Goal: Task Accomplishment & Management: Use online tool/utility

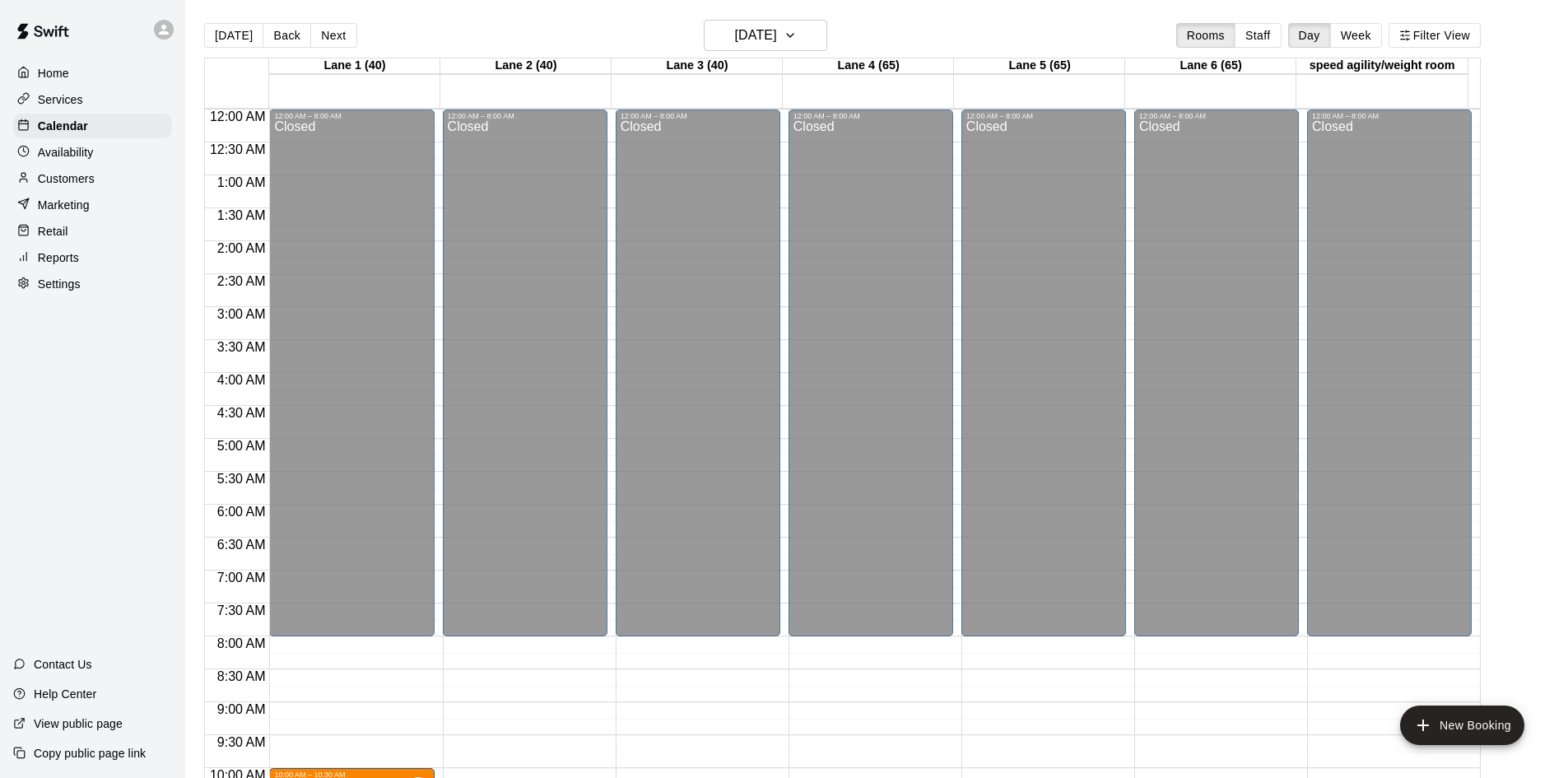
scroll to position [432, 0]
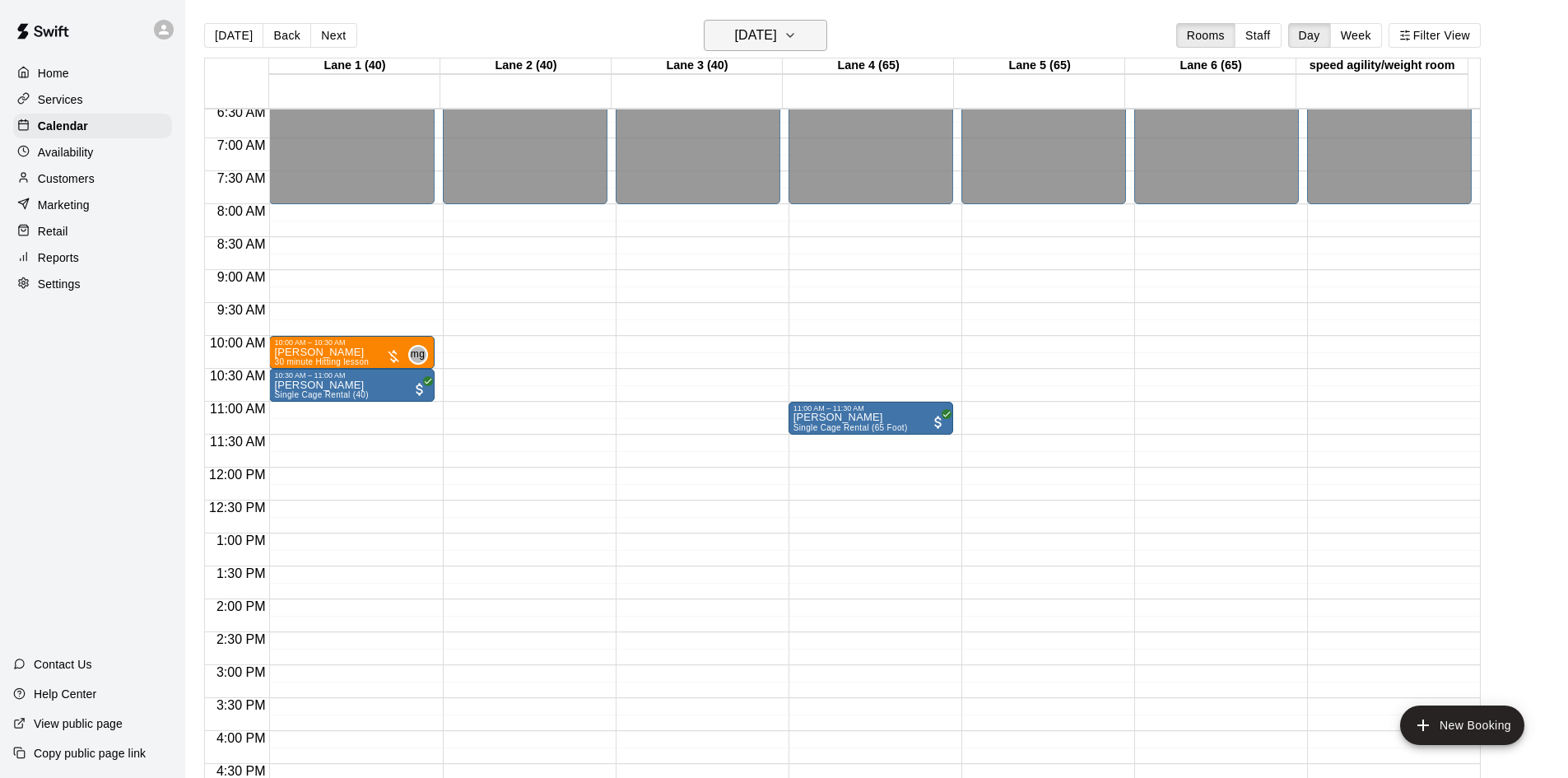
click at [777, 21] on button "[DATE]" at bounding box center [766, 35] width 123 height 31
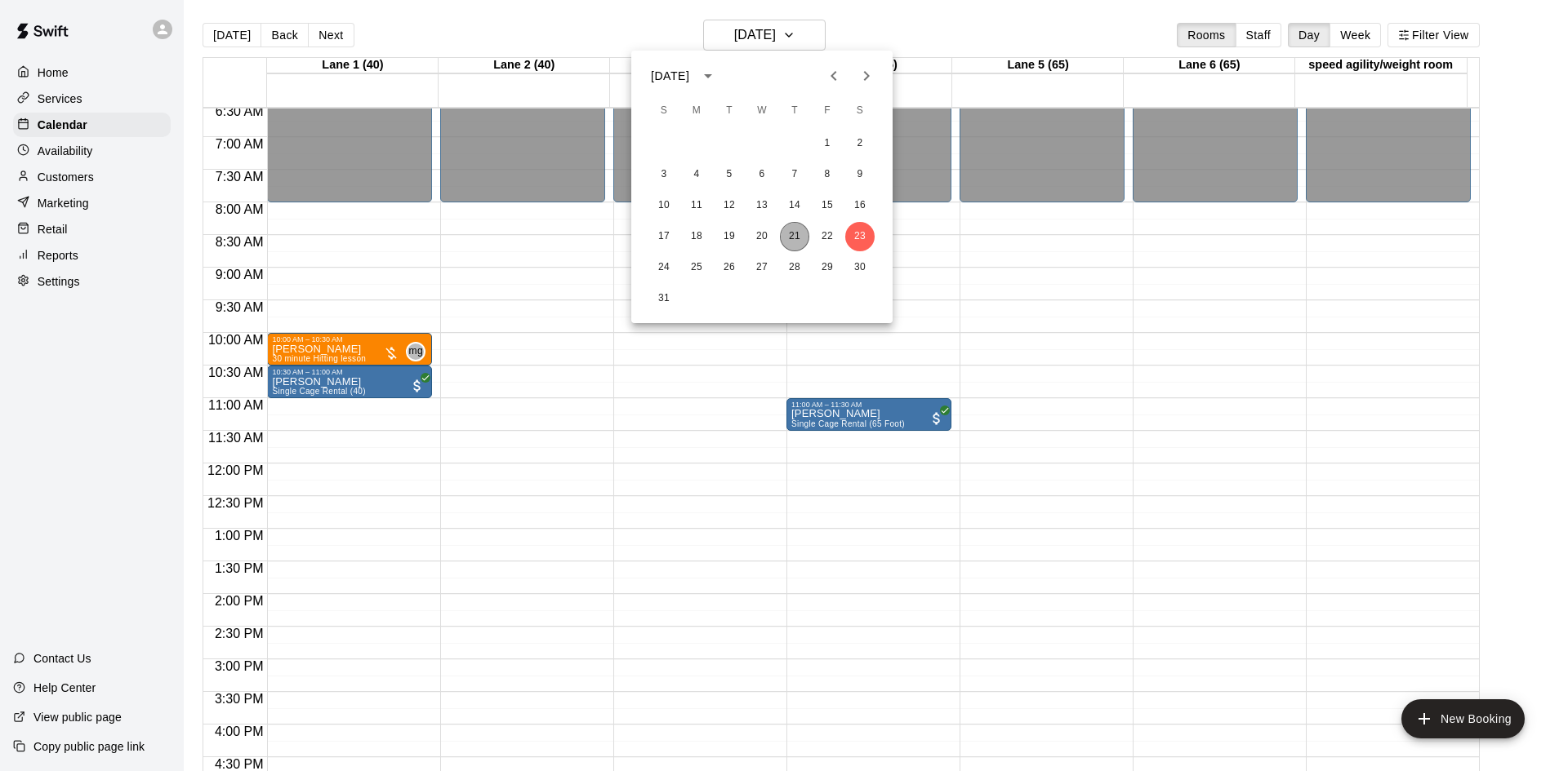
click at [793, 226] on button "21" at bounding box center [794, 237] width 29 height 29
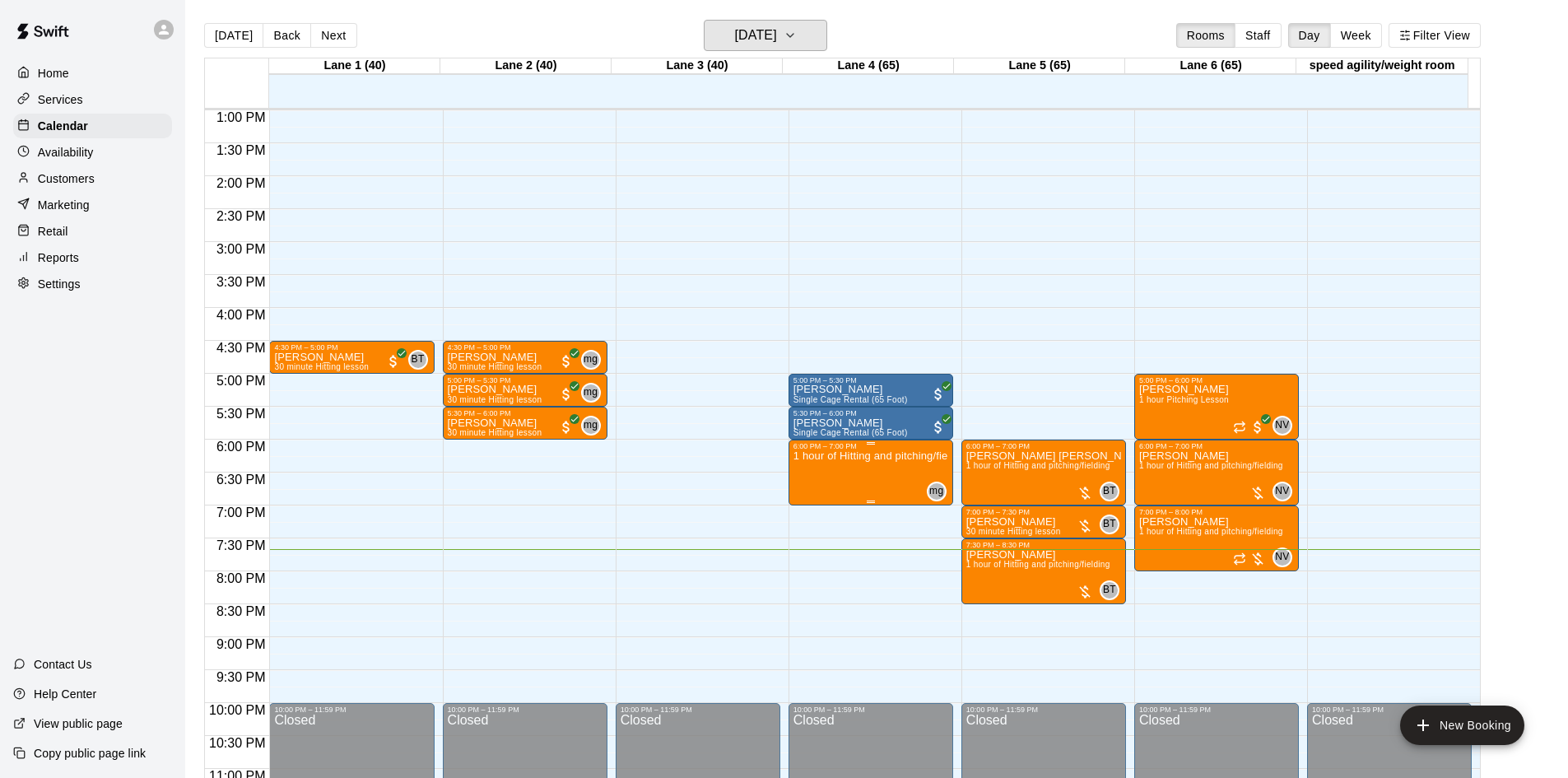
scroll to position [896, 0]
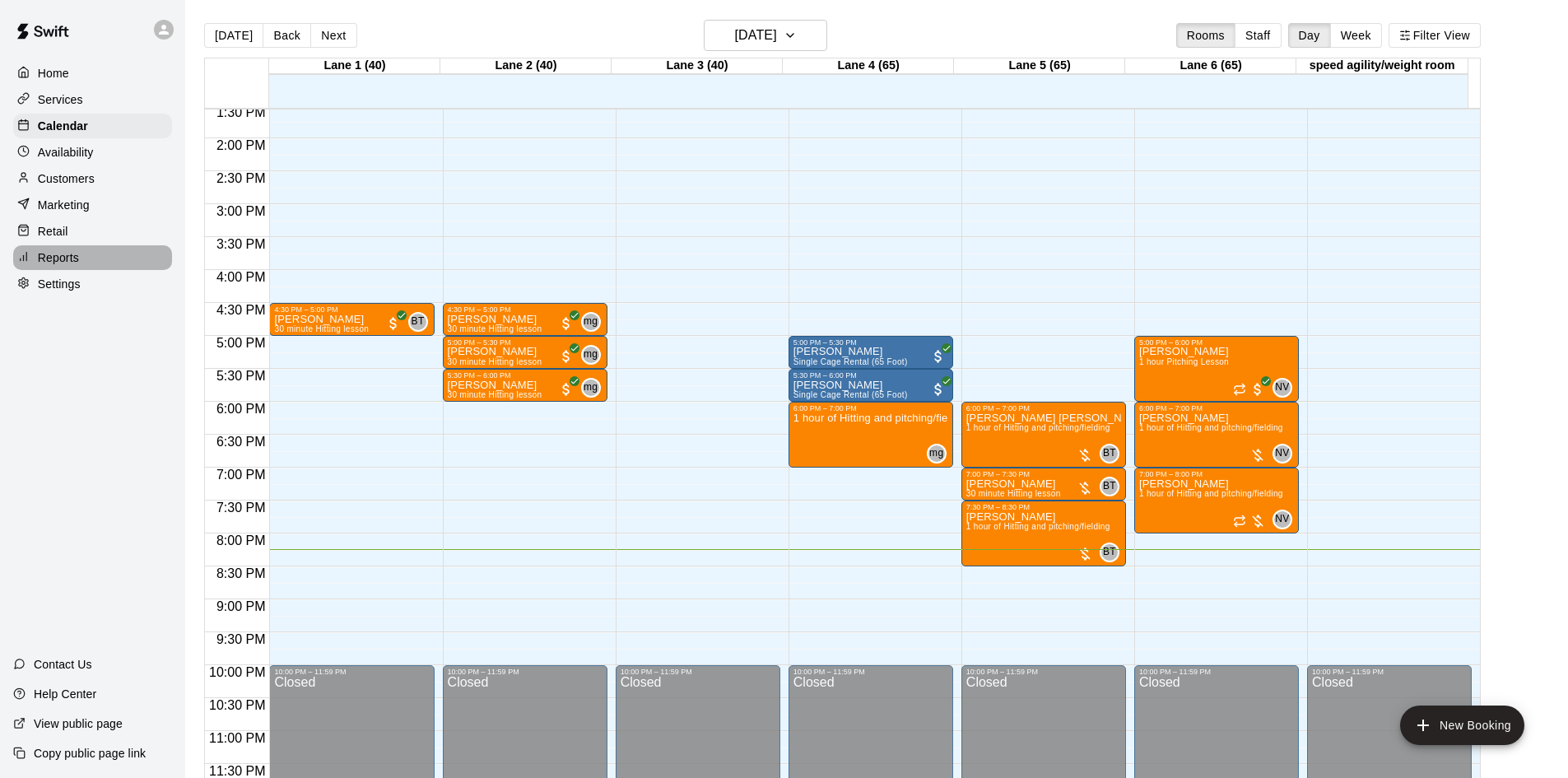
click at [74, 254] on div "Reports" at bounding box center [92, 257] width 159 height 25
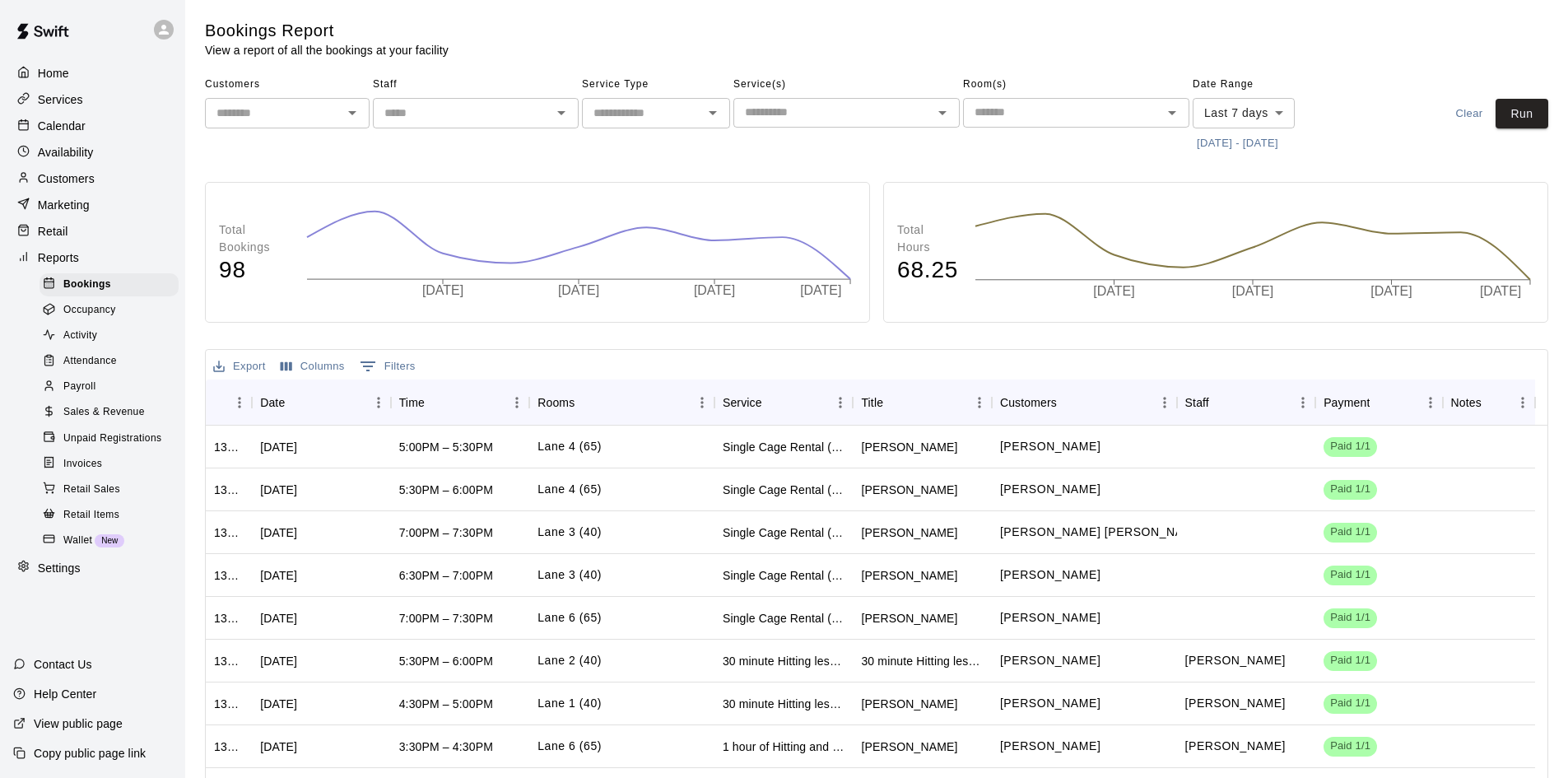
click at [97, 398] on div "Payroll" at bounding box center [108, 386] width 139 height 23
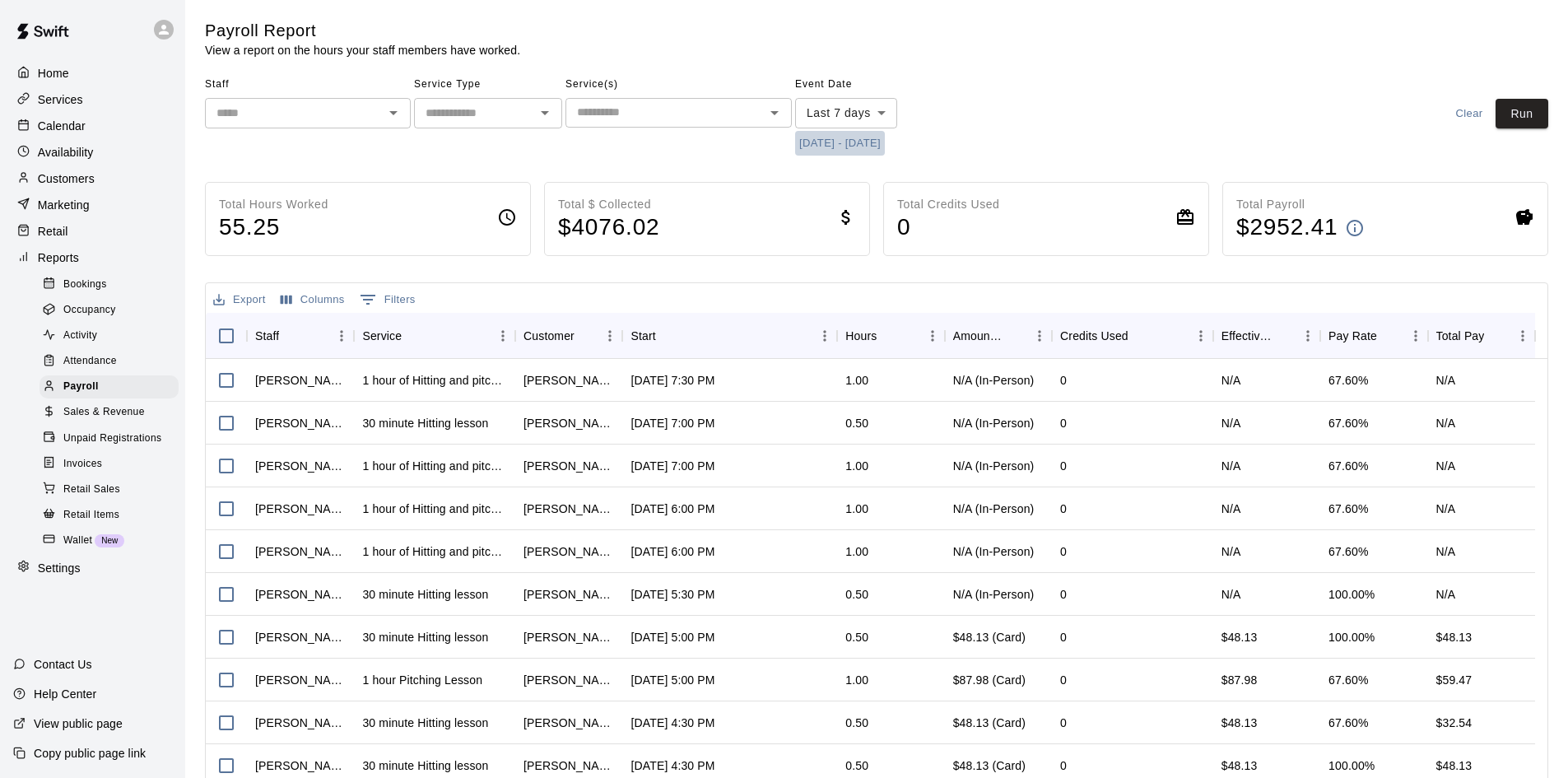
click at [885, 146] on button "[DATE] - [DATE]" at bounding box center [840, 143] width 90 height 26
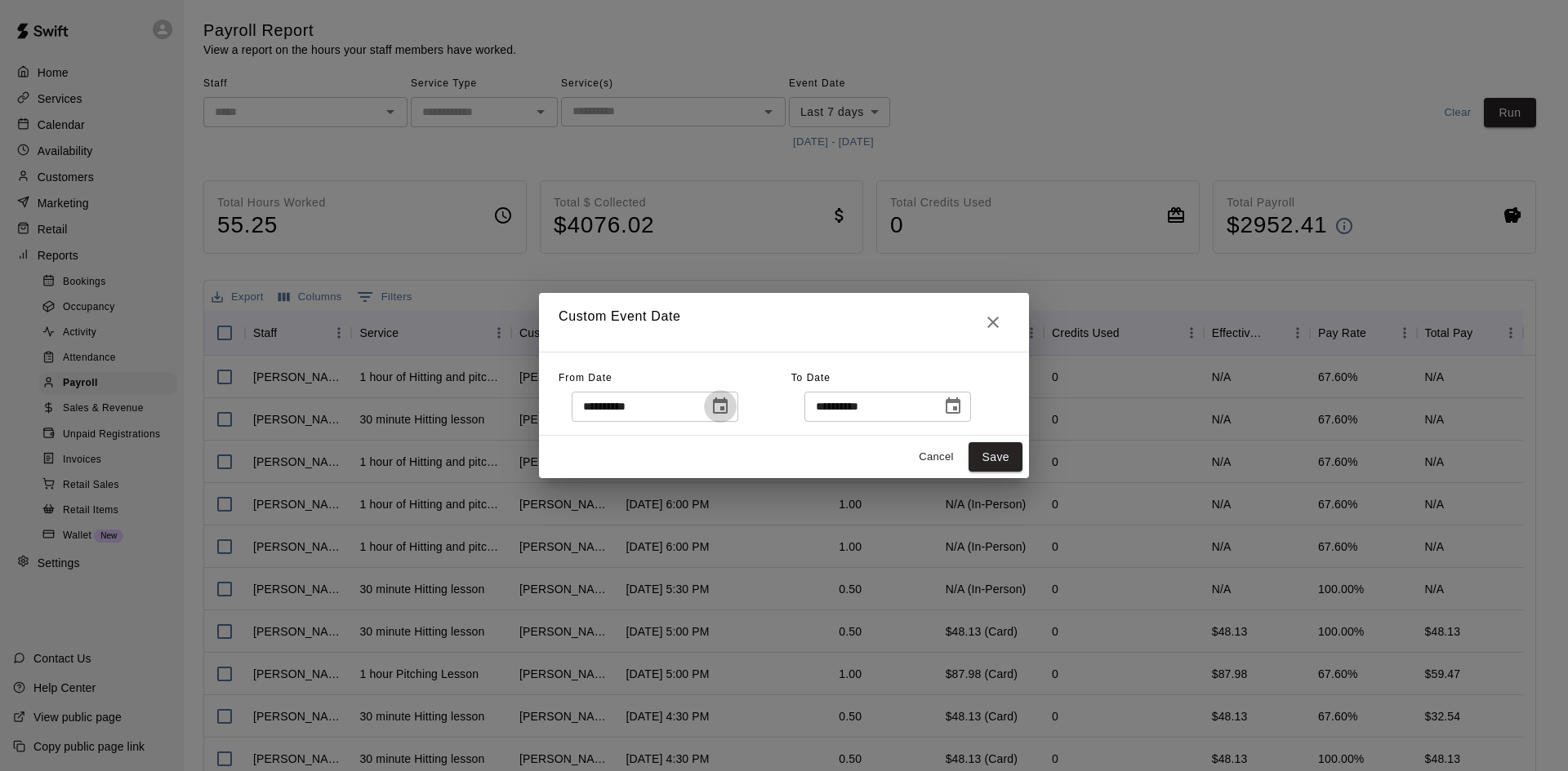
click at [727, 406] on icon "Choose date, selected date is Aug 14, 2025" at bounding box center [720, 406] width 15 height 16
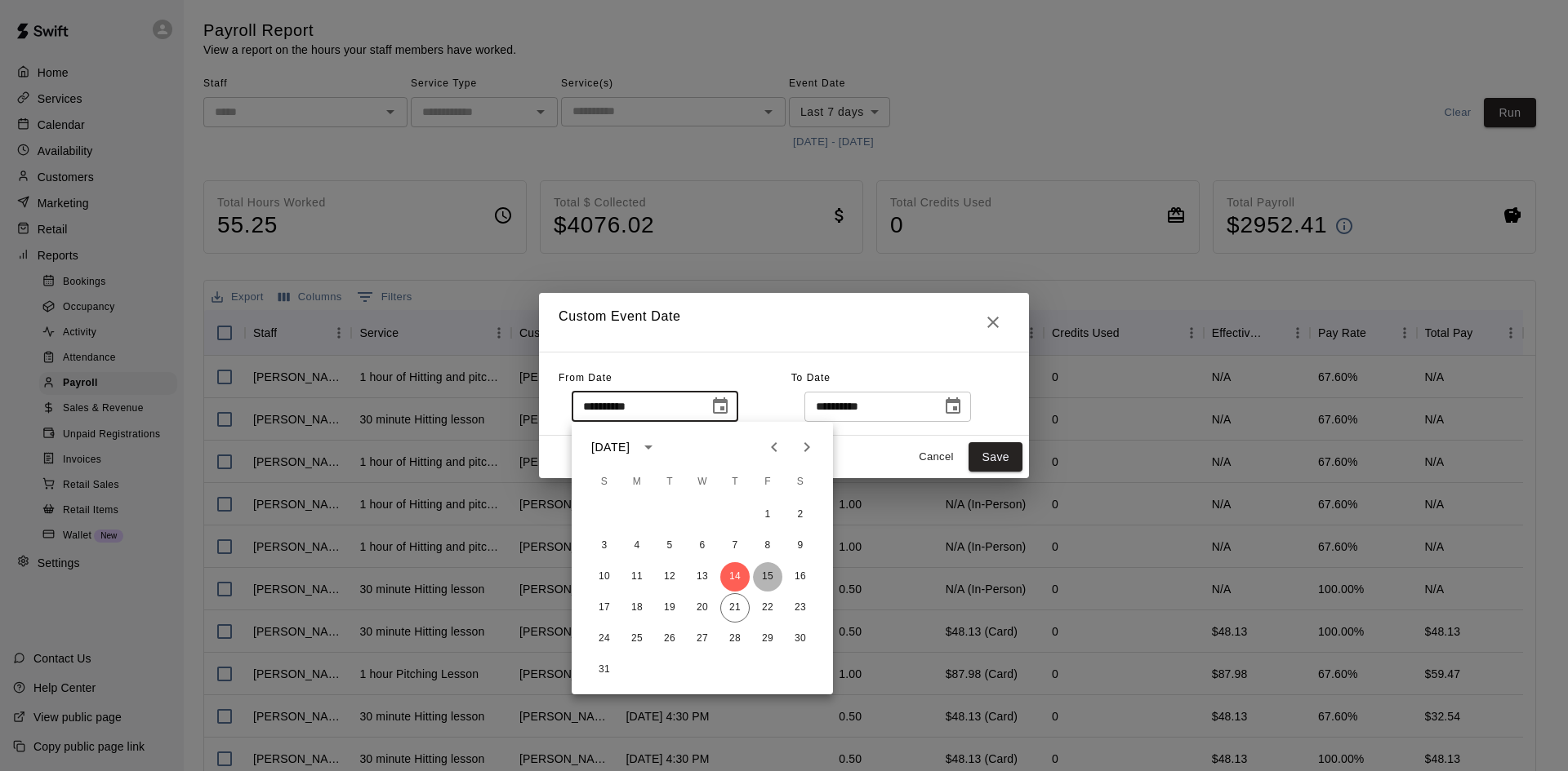
click at [765, 576] on button "15" at bounding box center [768, 577] width 29 height 29
type input "**********"
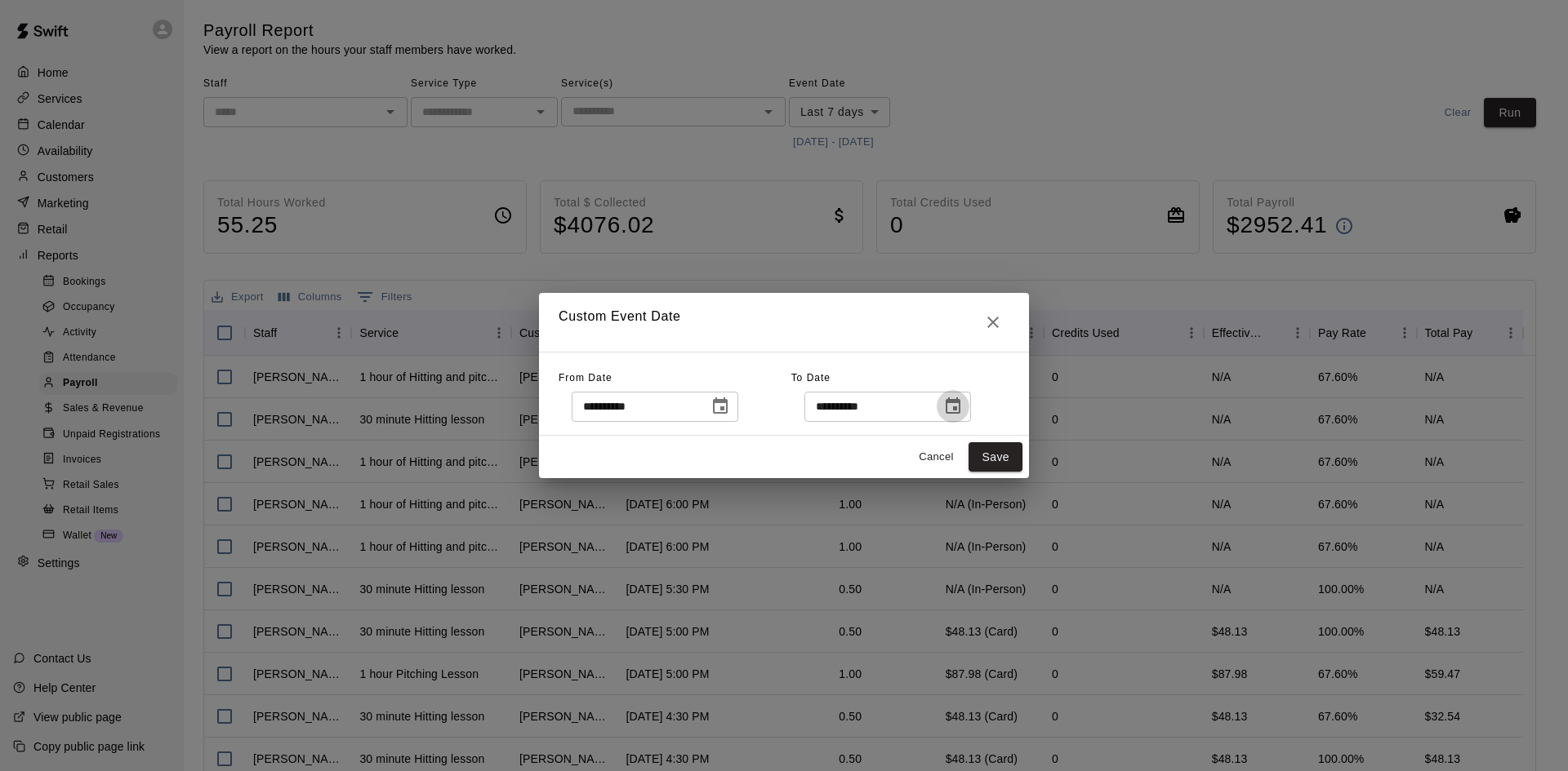
click at [963, 400] on icon "Choose date, selected date is Aug 21, 2025" at bounding box center [952, 406] width 19 height 19
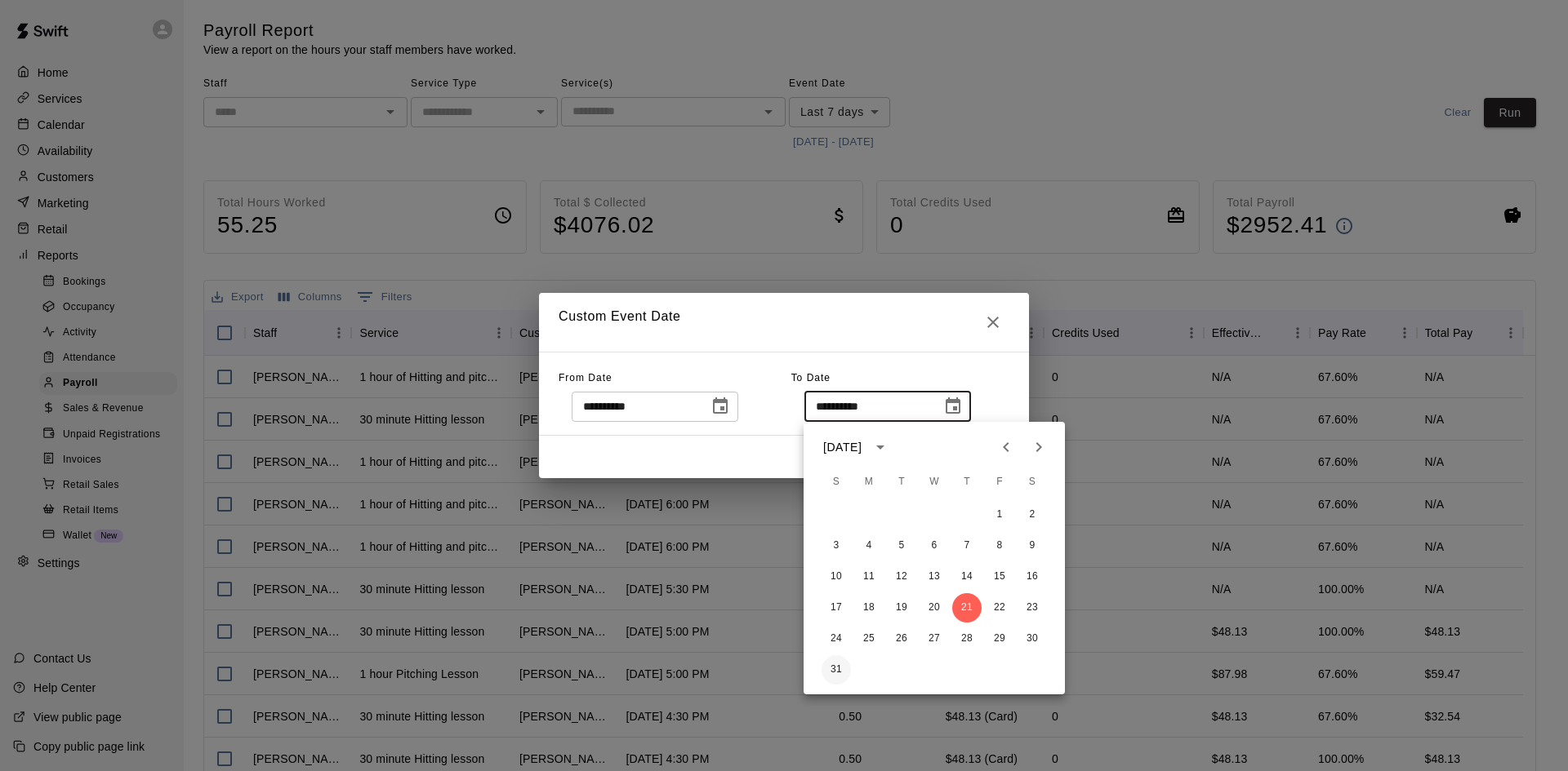
click at [835, 664] on button "31" at bounding box center [836, 670] width 29 height 29
type input "**********"
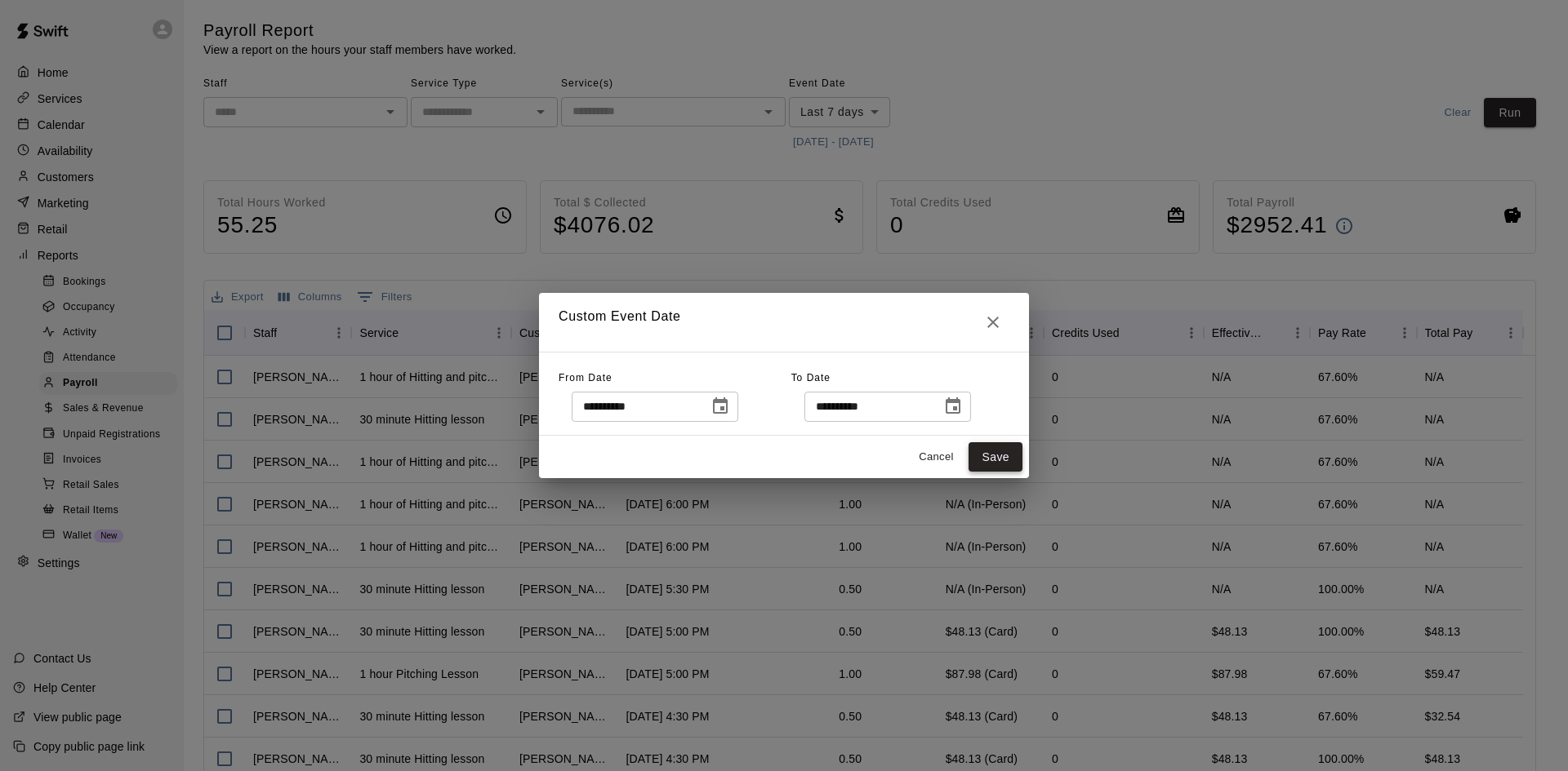
click at [980, 458] on button "Save" at bounding box center [995, 457] width 54 height 30
type input "******"
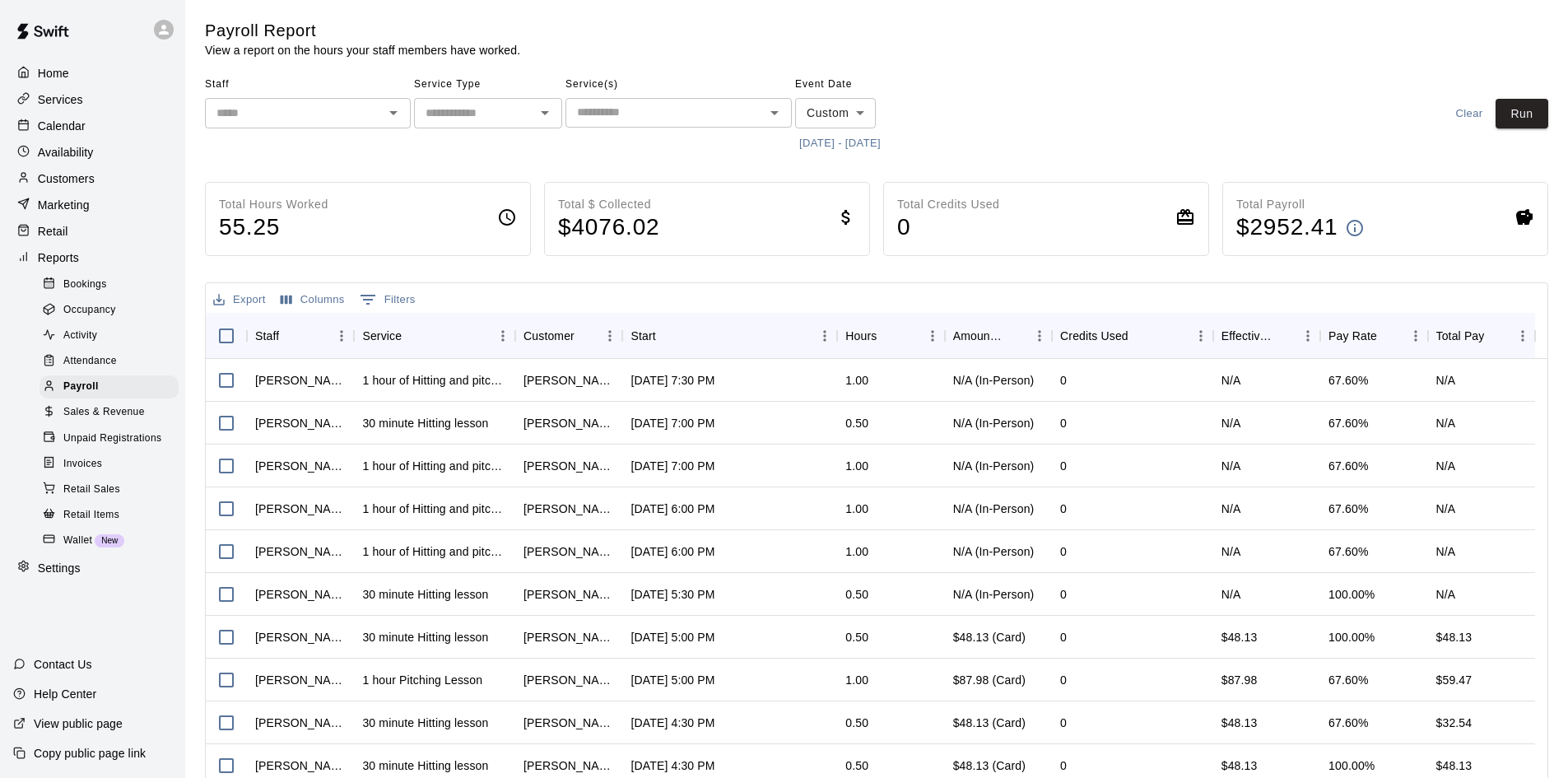
click at [522, 120] on input "text" at bounding box center [474, 113] width 111 height 20
click at [500, 143] on li "Lessons" at bounding box center [488, 149] width 148 height 28
type input "*******"
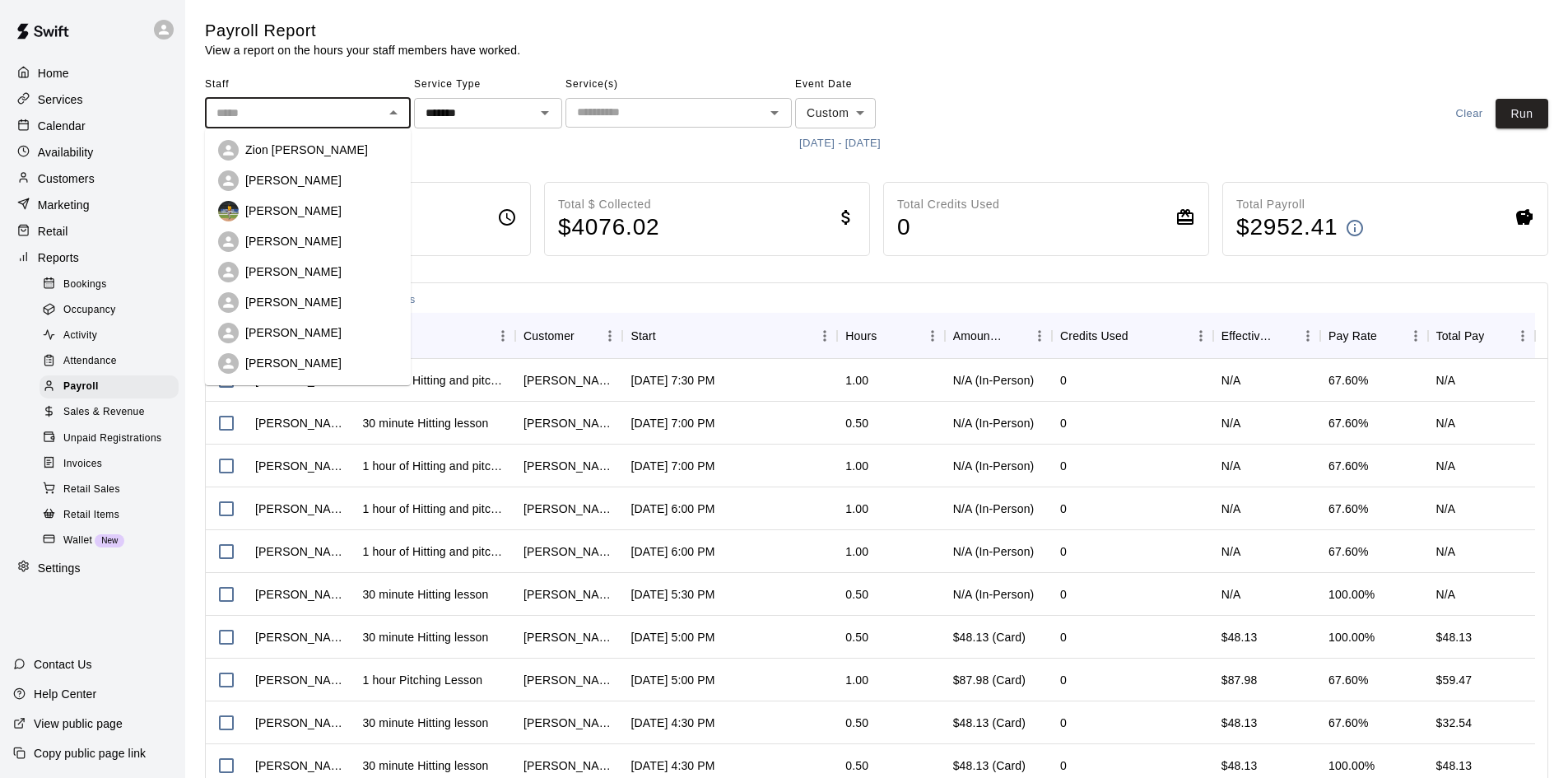
click at [326, 114] on input "text" at bounding box center [294, 113] width 169 height 20
click at [299, 274] on p "[PERSON_NAME]" at bounding box center [293, 272] width 97 height 17
type input "**********"
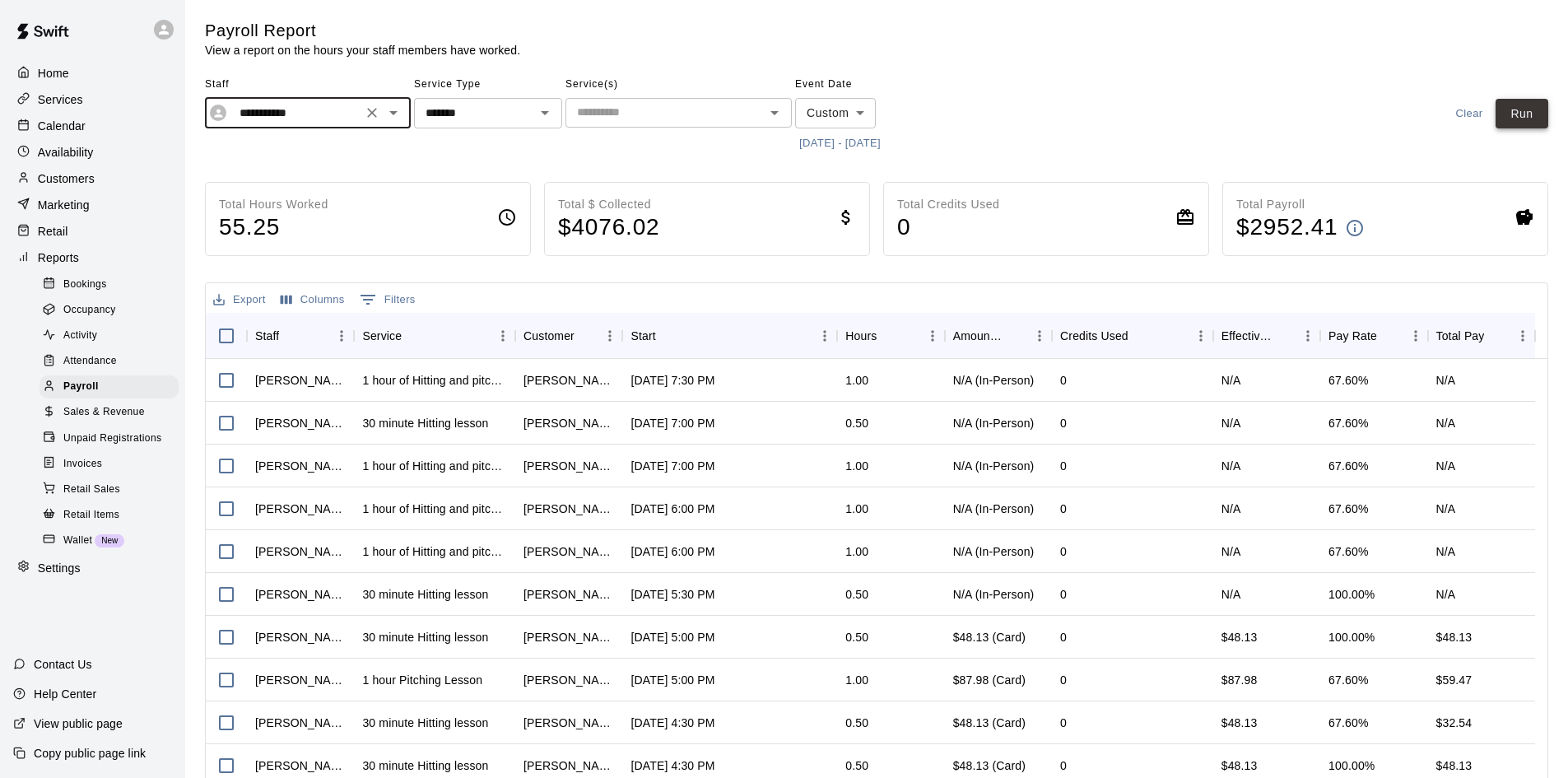
click at [1522, 119] on button "Run" at bounding box center [1521, 113] width 52 height 30
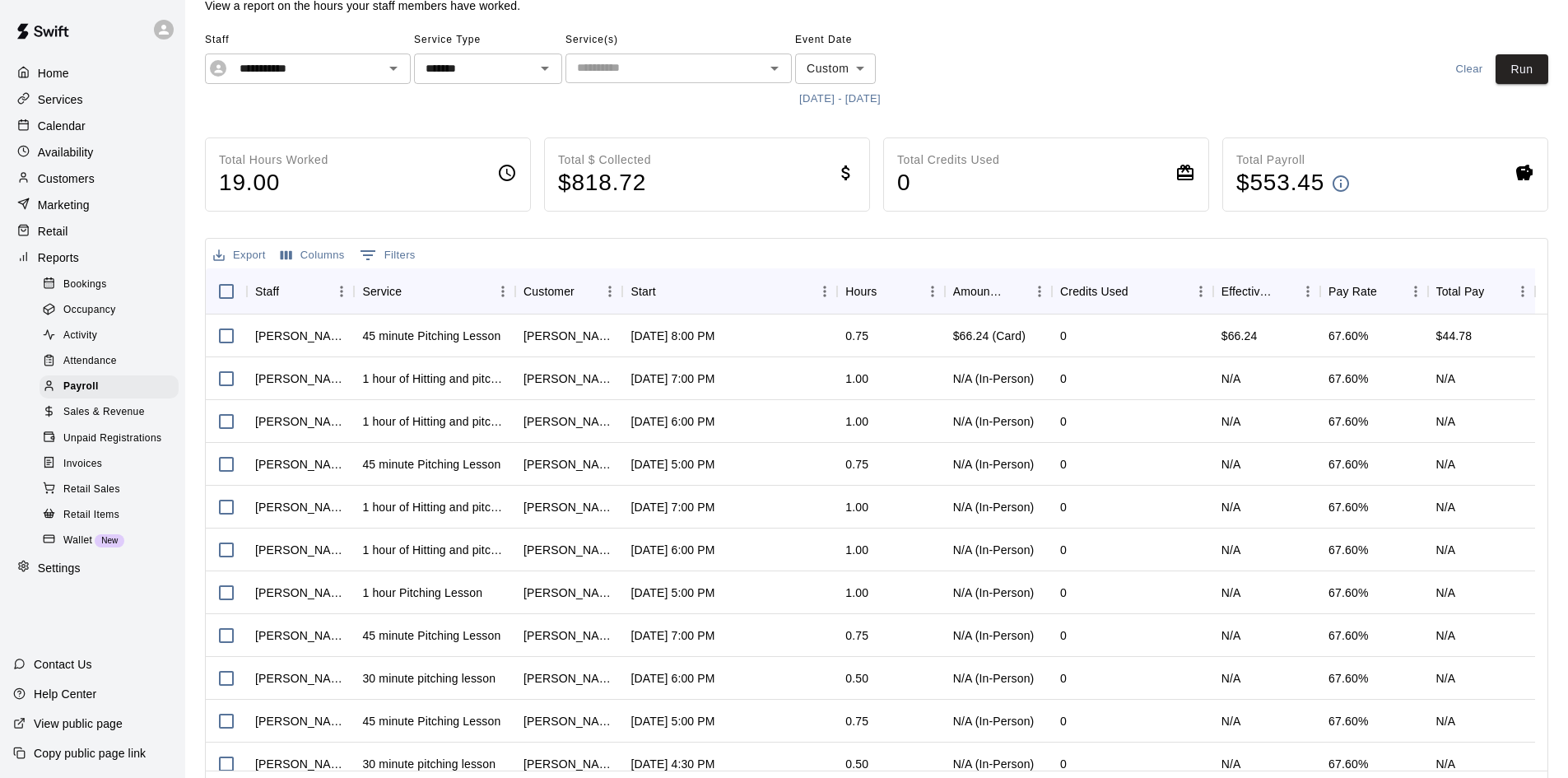
scroll to position [5, 0]
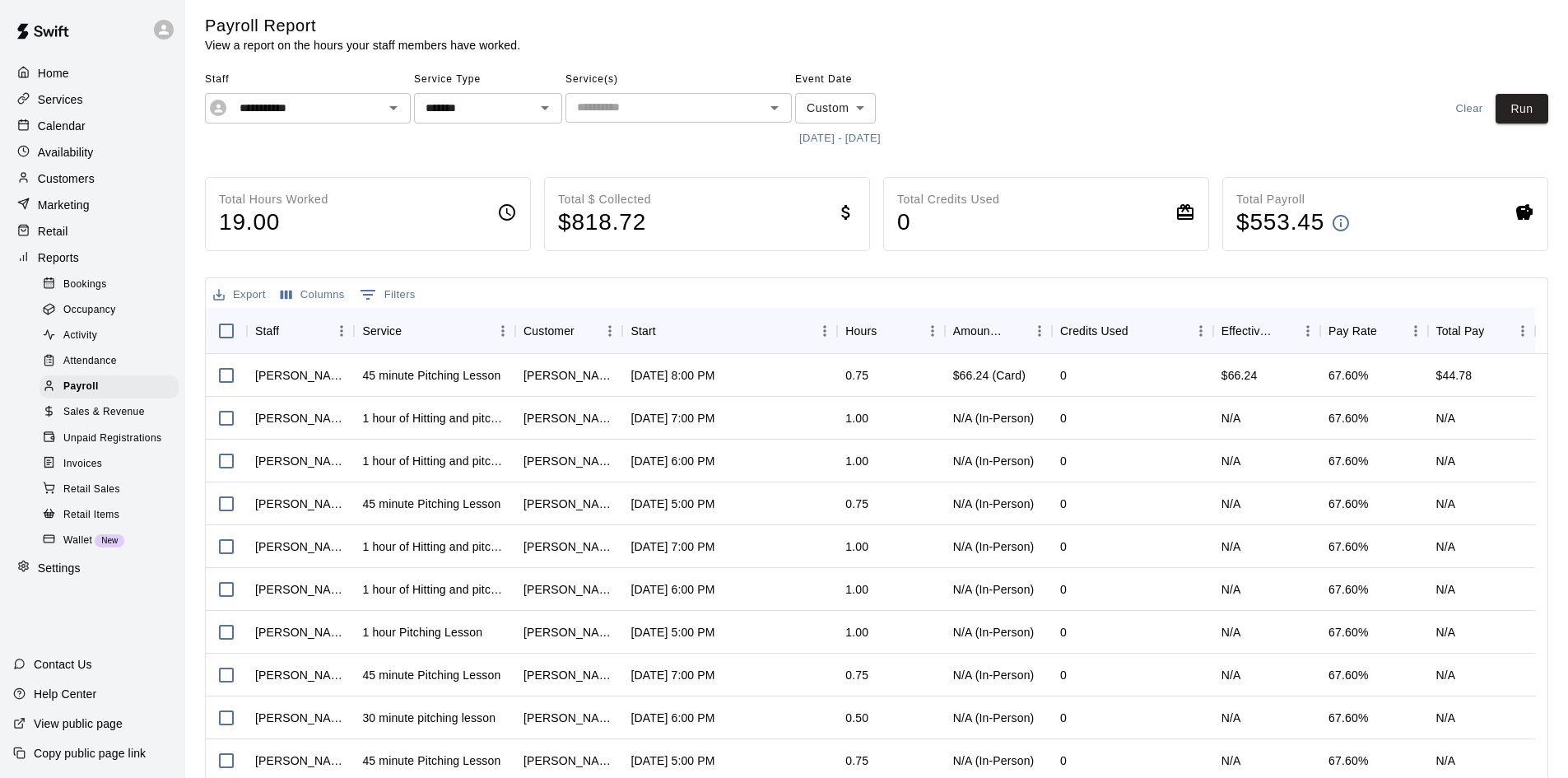
click at [867, 131] on button "[DATE] - [DATE]" at bounding box center [840, 139] width 90 height 26
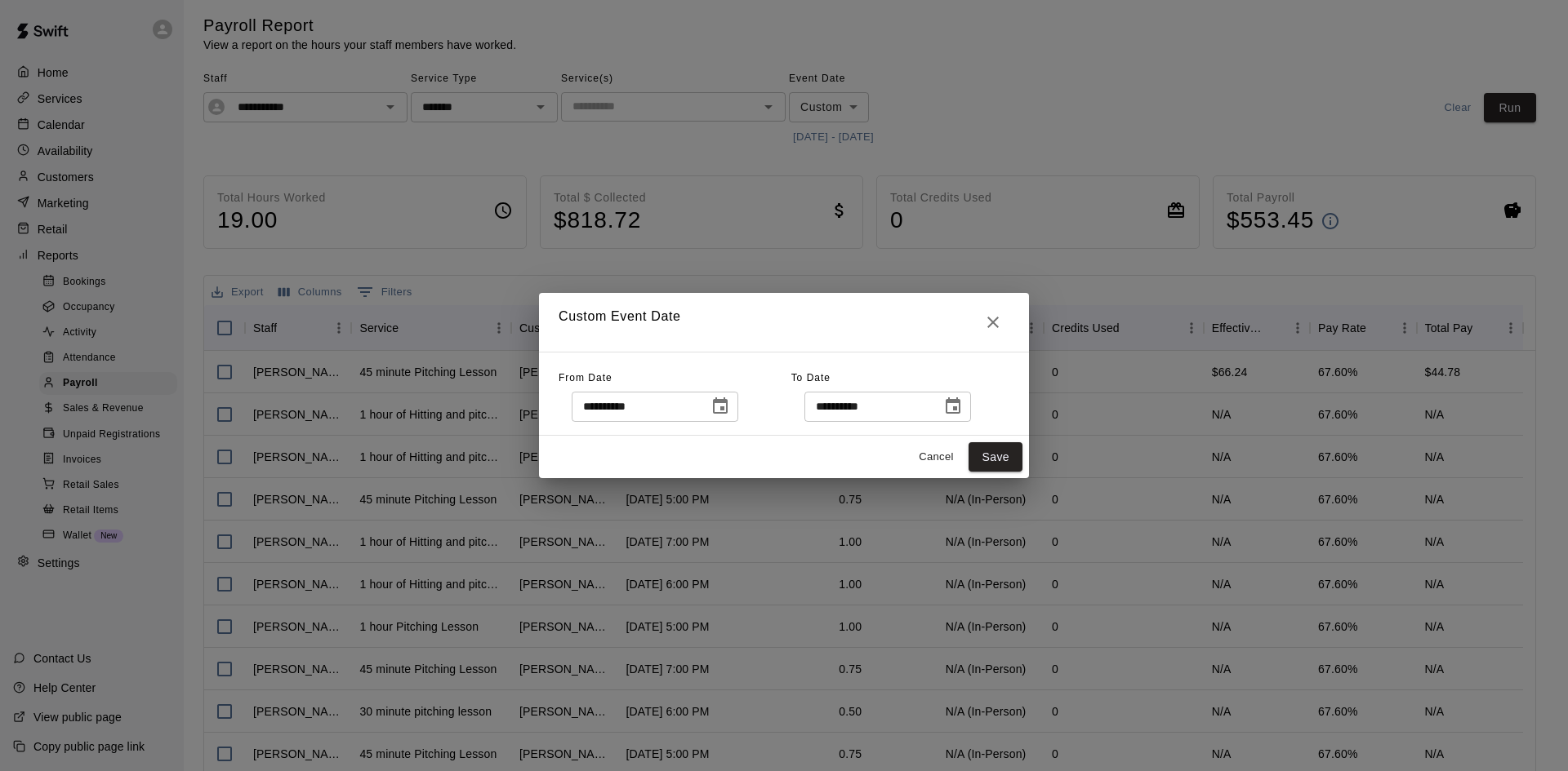
click at [730, 411] on icon "Choose date, selected date is Aug 15, 2025" at bounding box center [719, 406] width 19 height 19
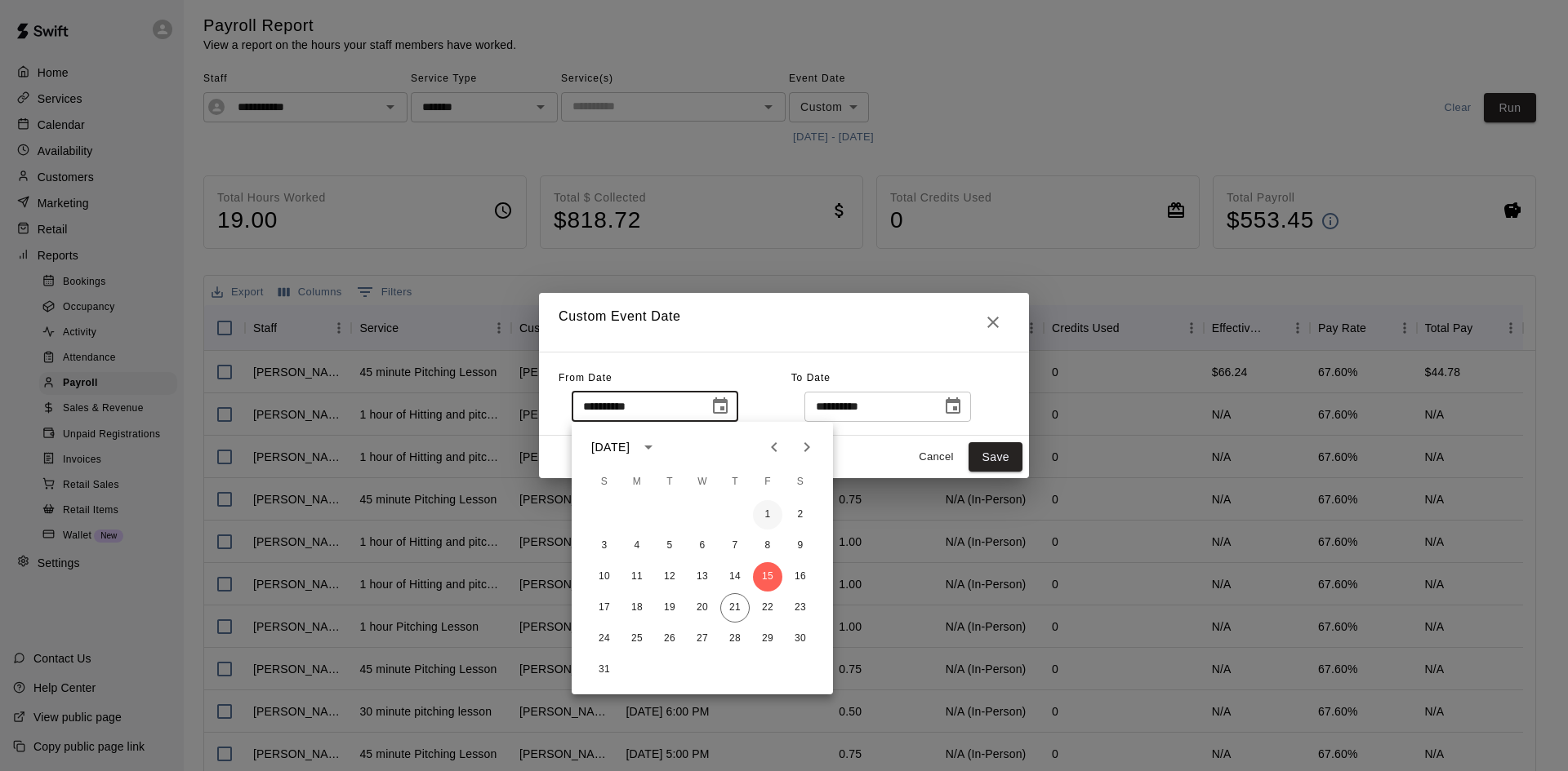
click at [768, 506] on button "1" at bounding box center [768, 515] width 29 height 29
type input "**********"
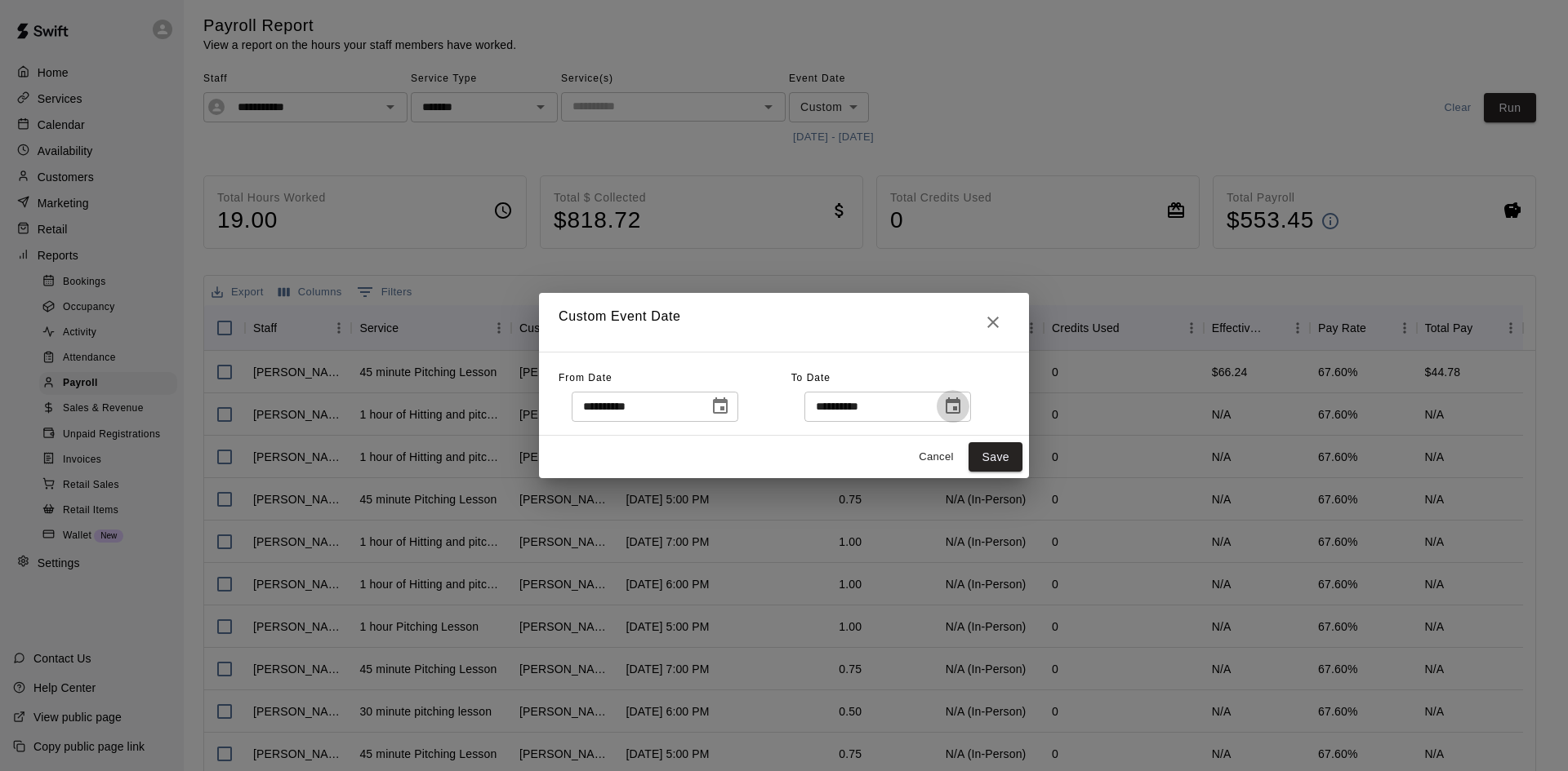
click at [960, 407] on icon "Choose date, selected date is Aug 31, 2025" at bounding box center [953, 406] width 15 height 16
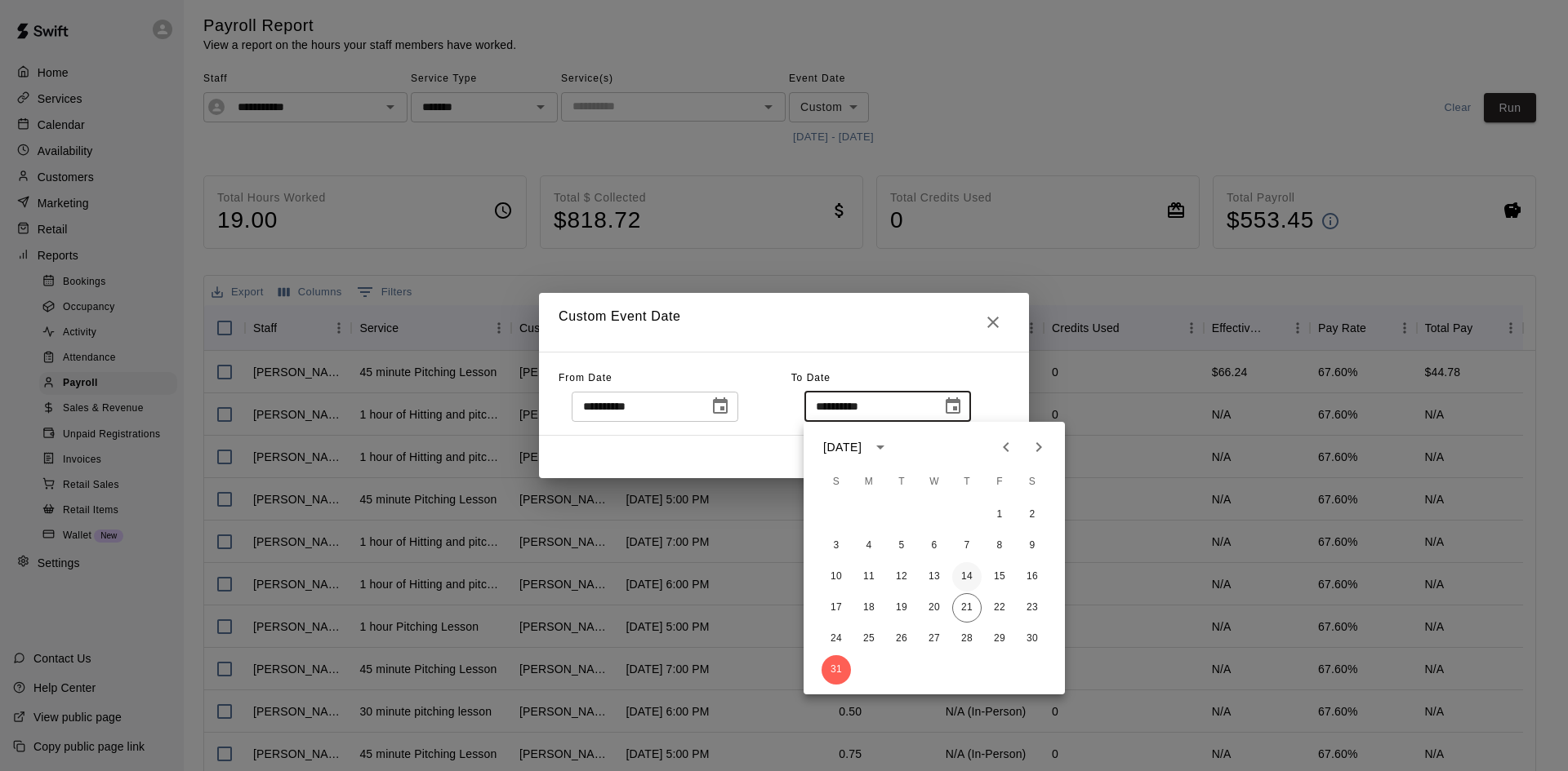
click at [961, 575] on button "14" at bounding box center [966, 577] width 29 height 29
type input "**********"
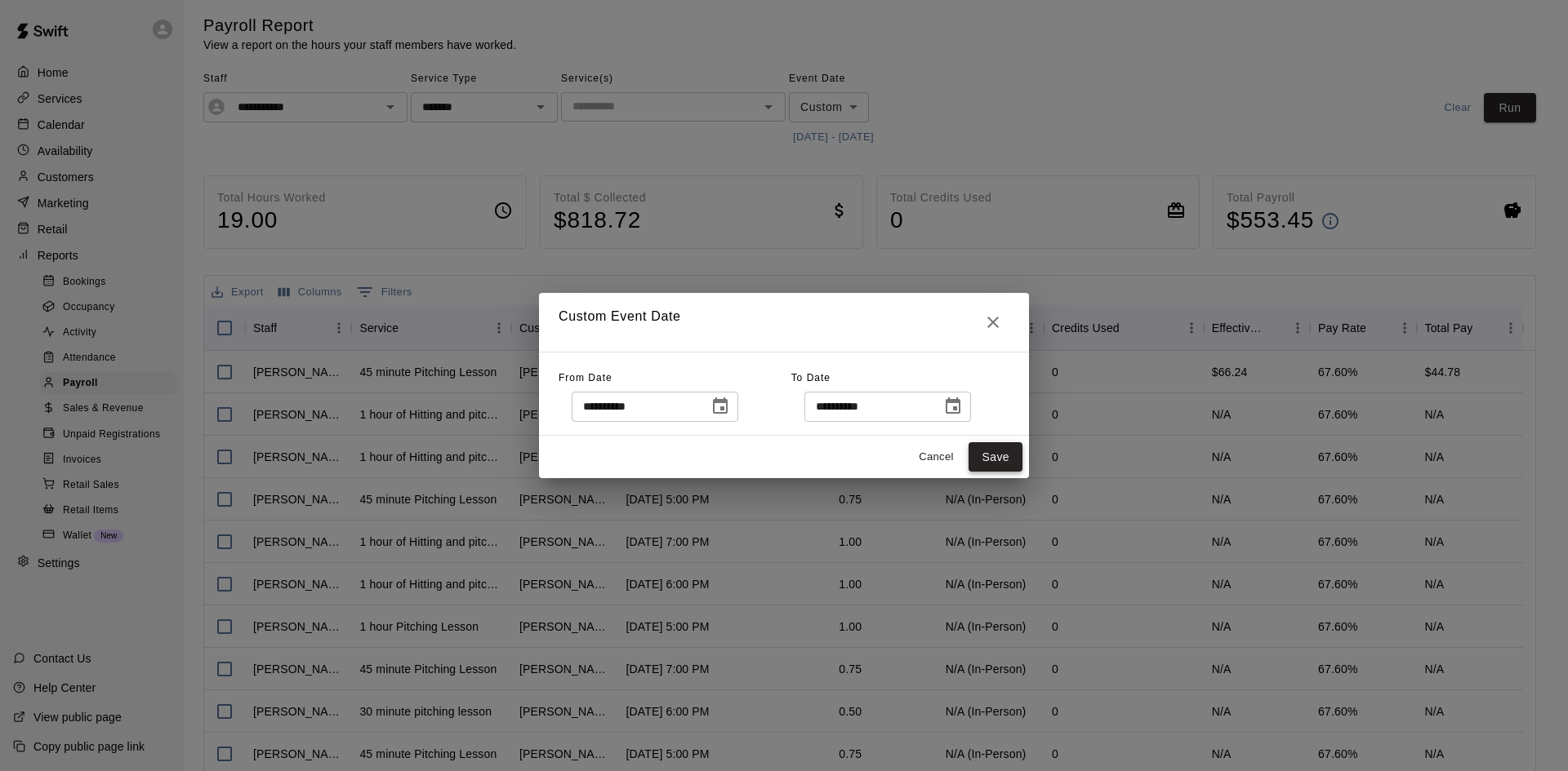
click at [985, 451] on button "Save" at bounding box center [995, 457] width 54 height 30
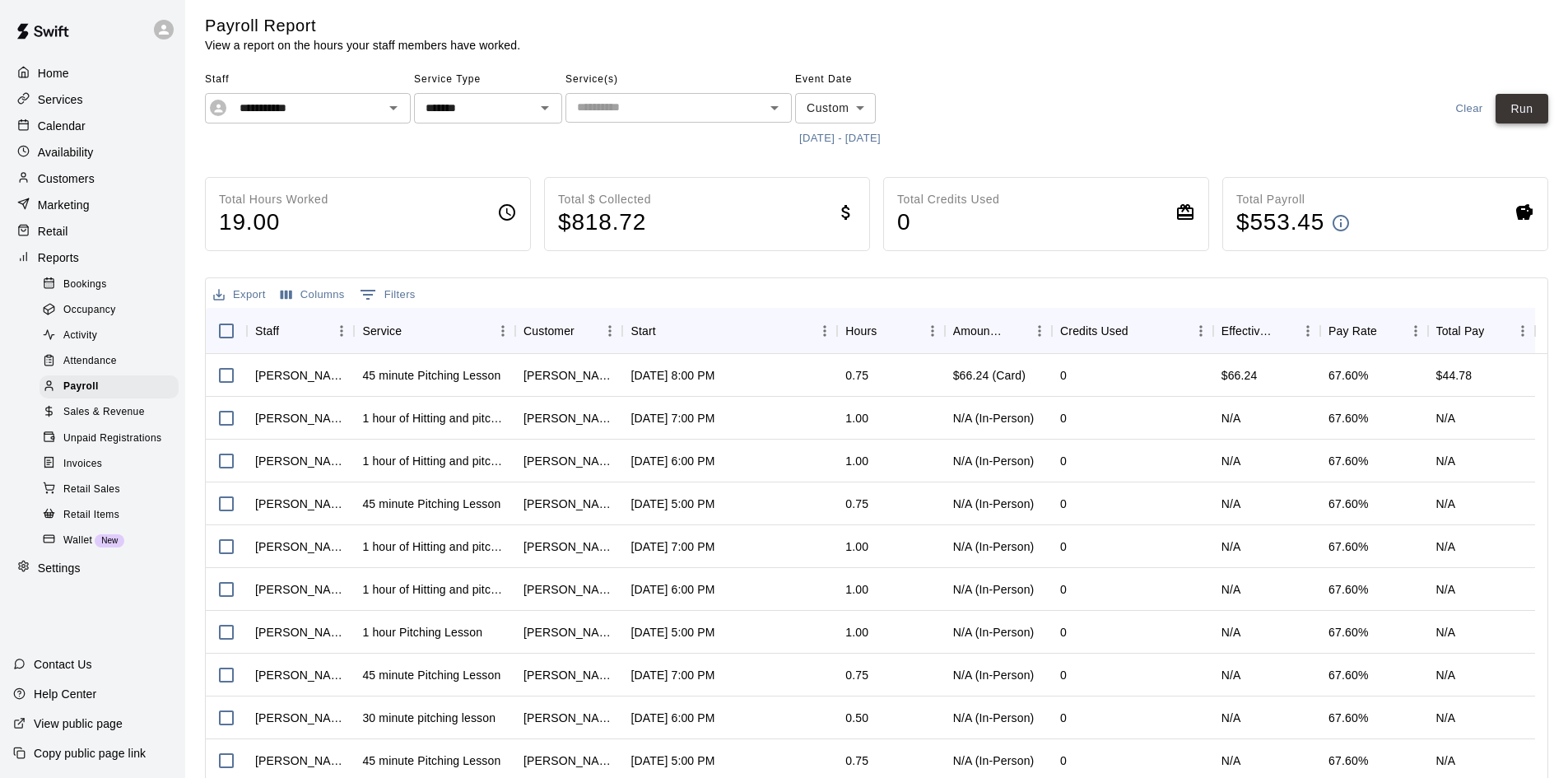
click at [1522, 101] on button "Run" at bounding box center [1521, 109] width 52 height 30
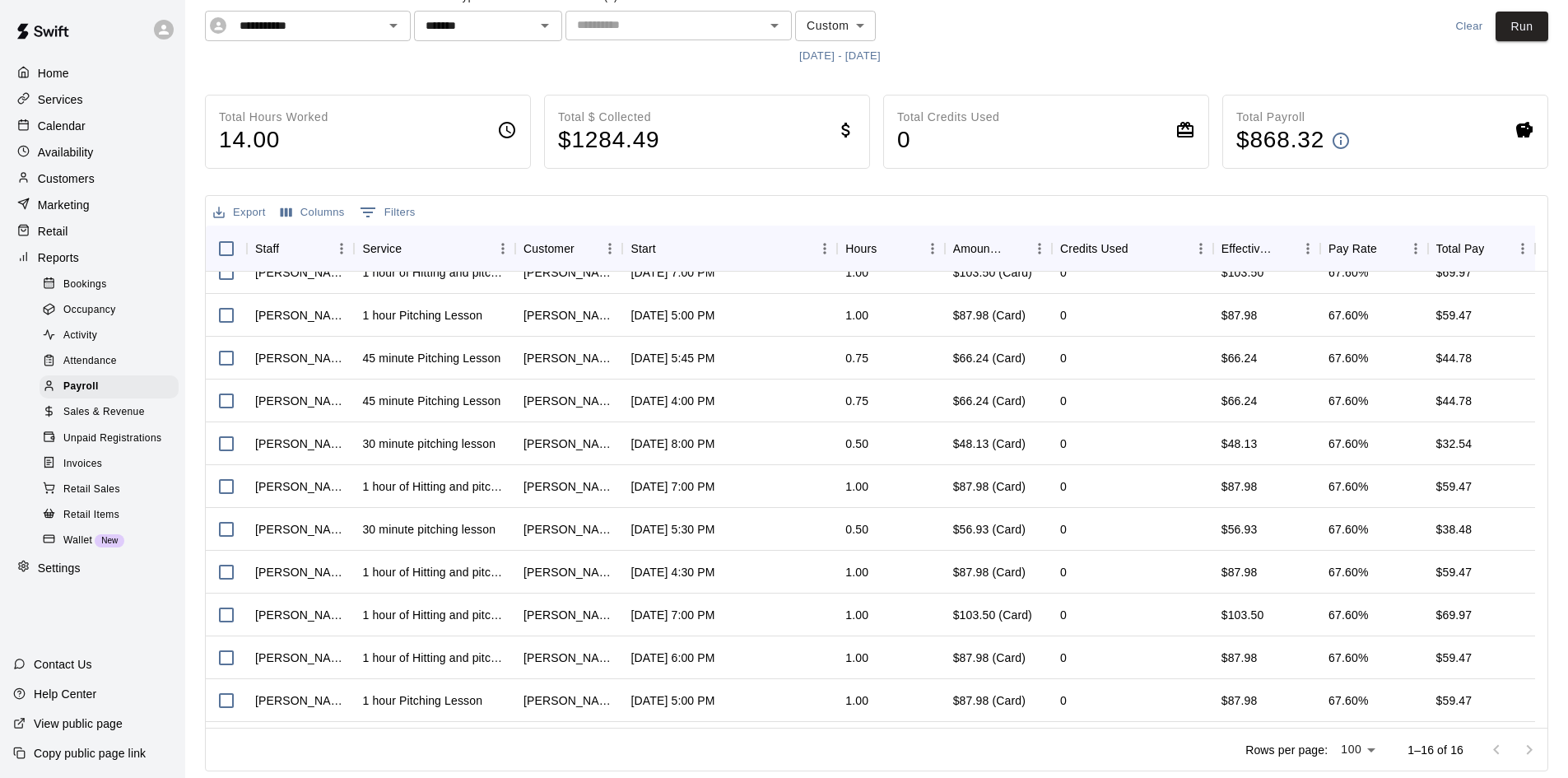
scroll to position [0, 0]
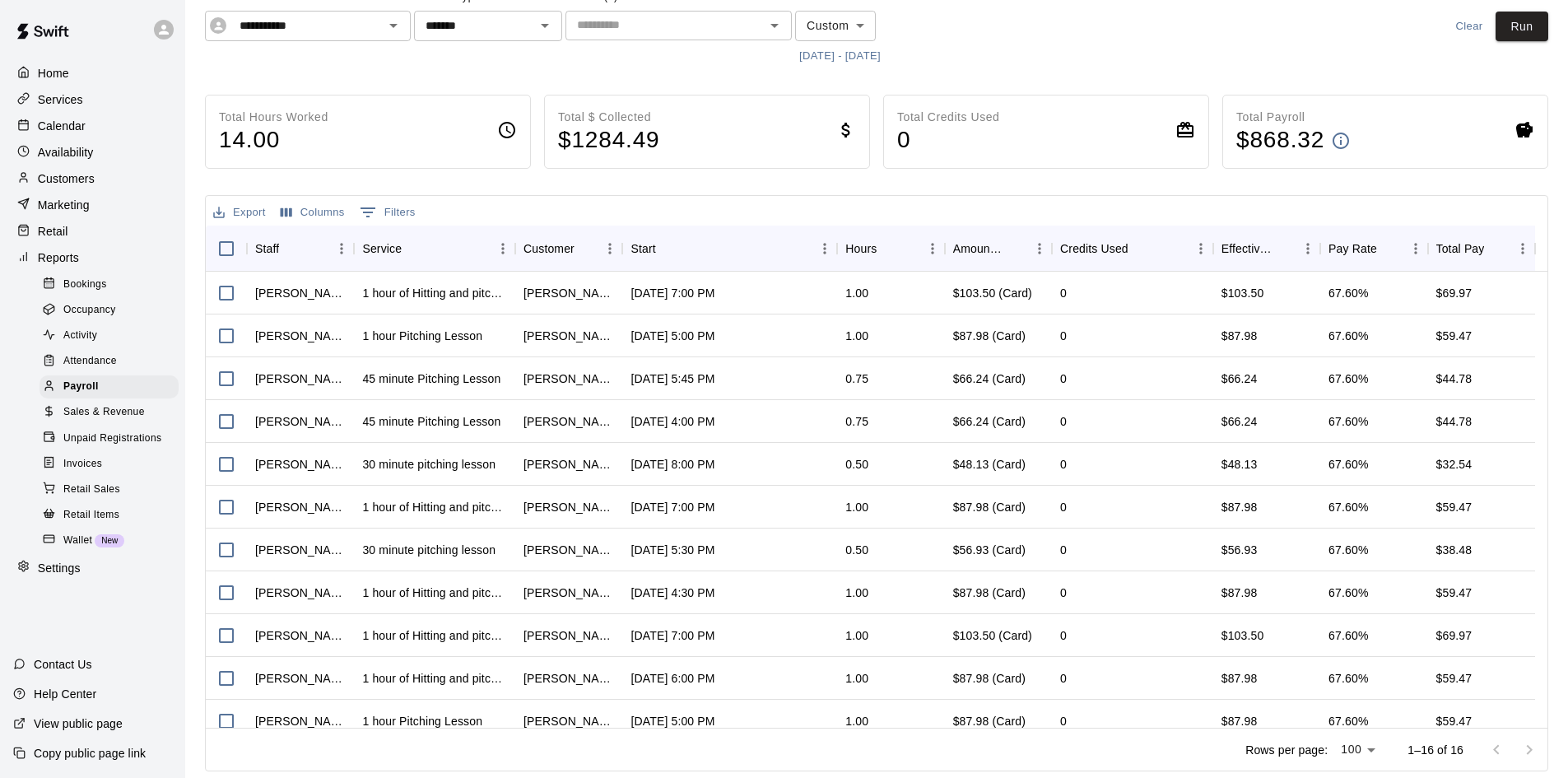
click at [885, 53] on button "[DATE] - [DATE]" at bounding box center [840, 56] width 90 height 26
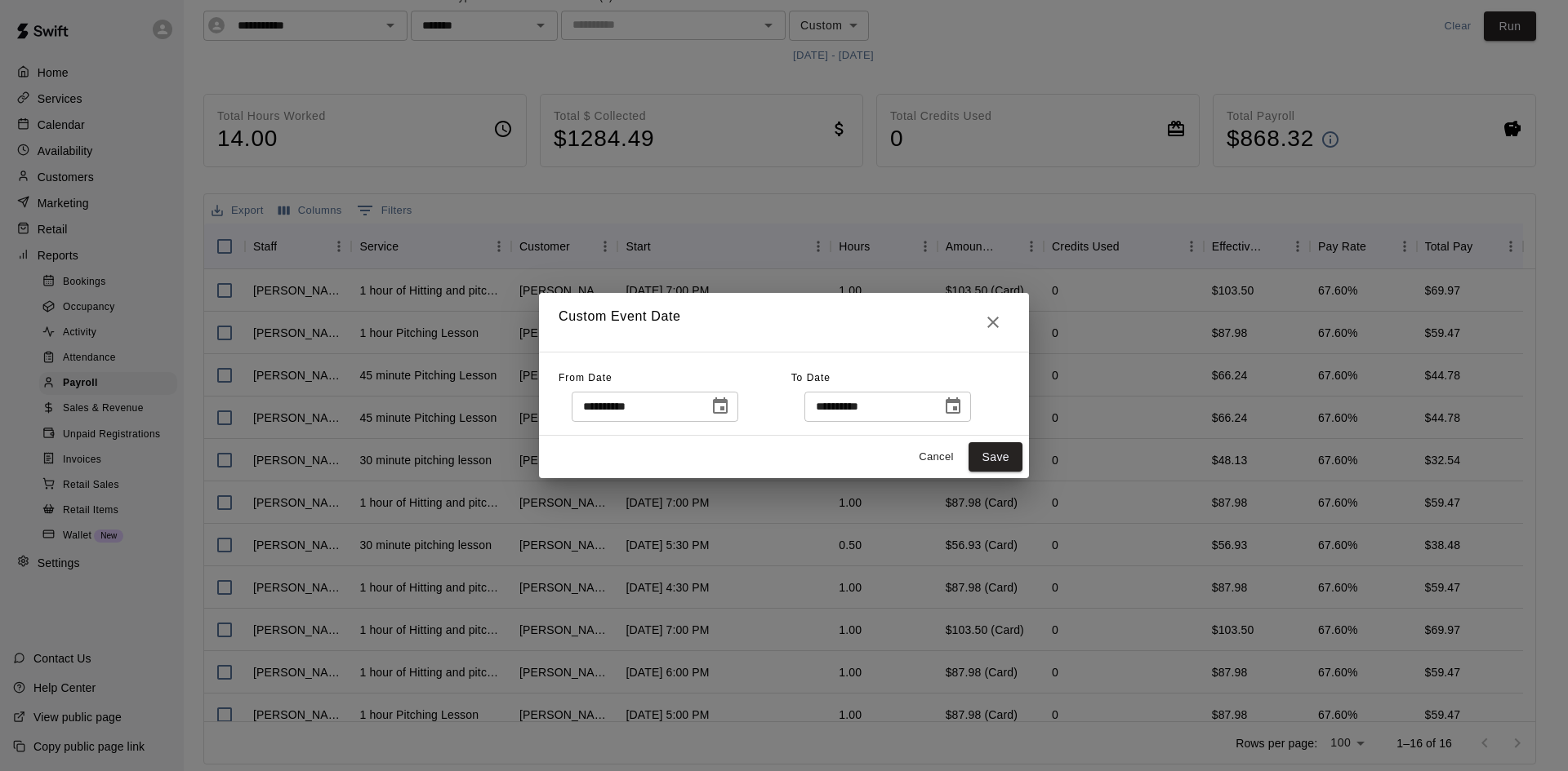
click at [963, 407] on icon "Choose date, selected date is Aug 14, 2025" at bounding box center [952, 406] width 19 height 19
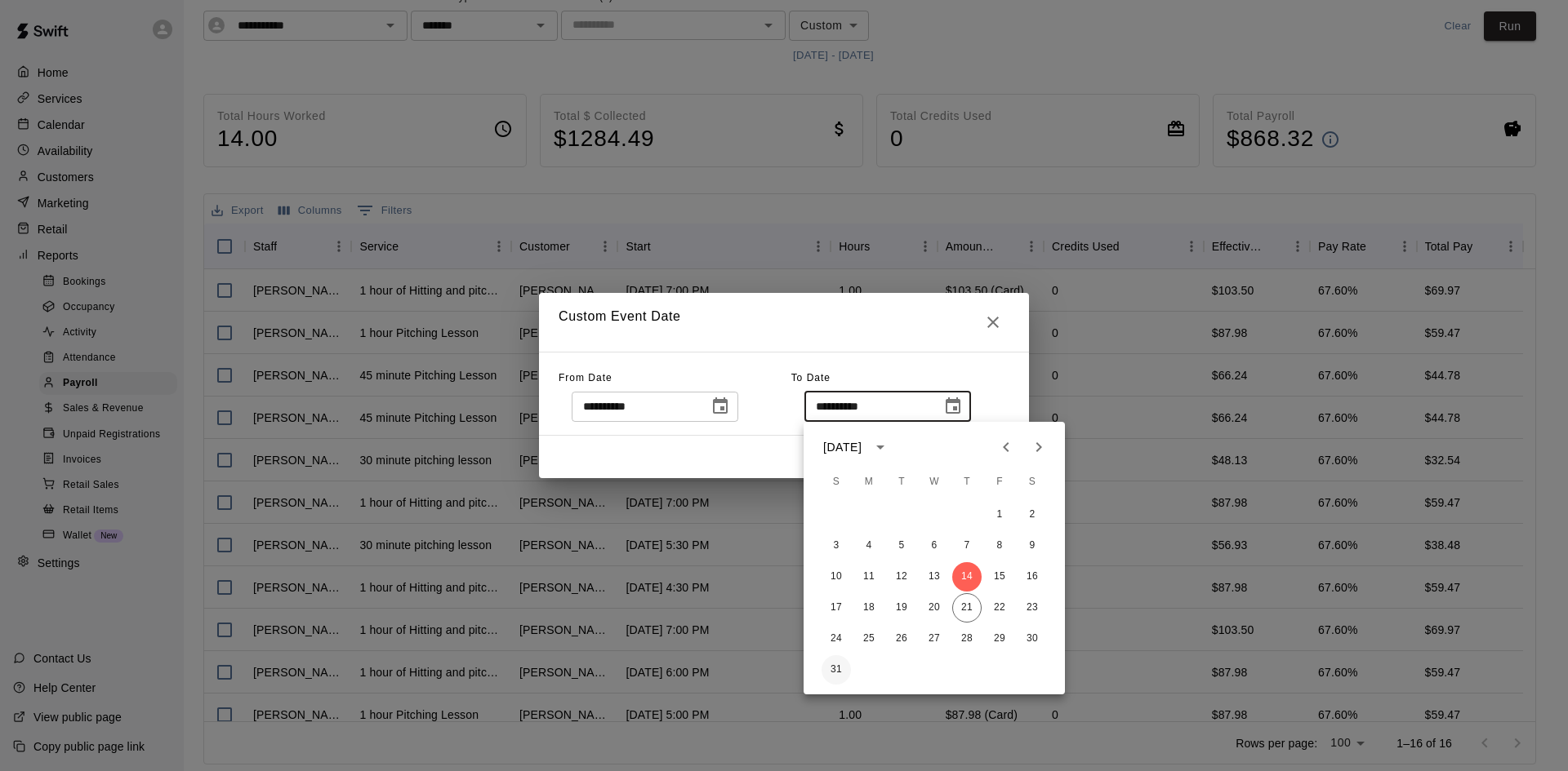
click at [841, 667] on button "31" at bounding box center [836, 670] width 29 height 29
type input "**********"
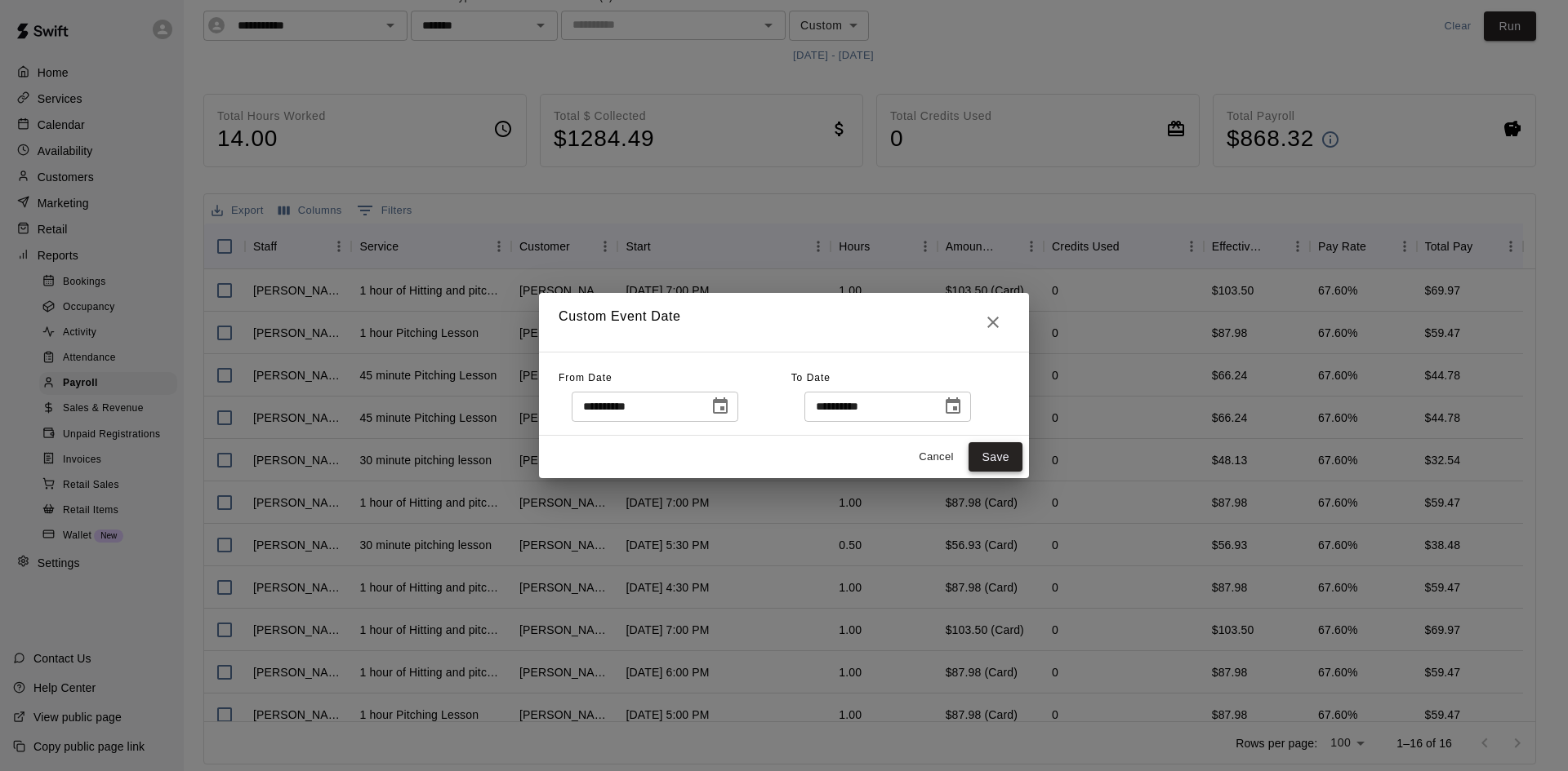
click at [1013, 461] on button "Save" at bounding box center [995, 457] width 54 height 30
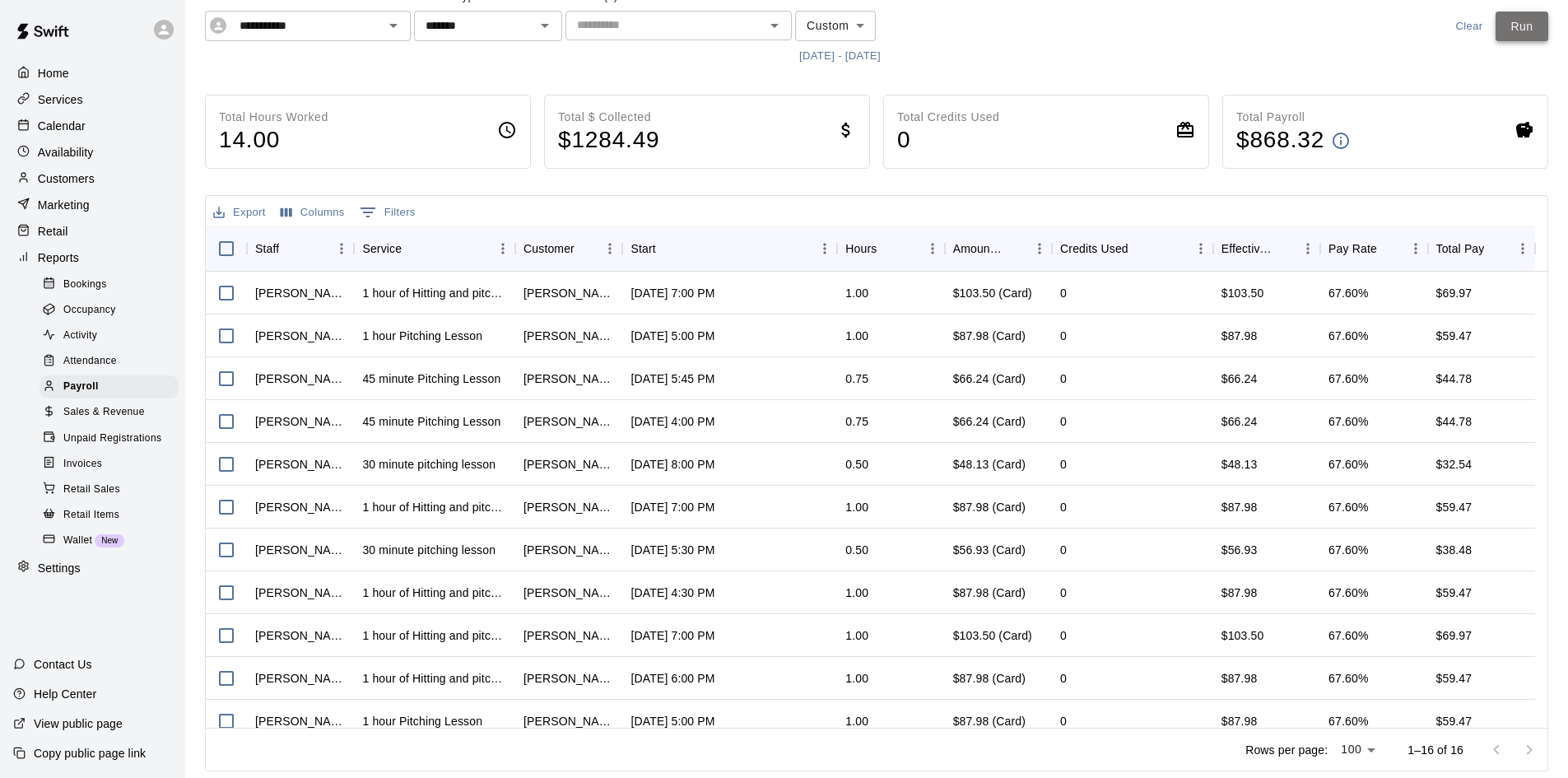
click at [1518, 28] on button "Run" at bounding box center [1521, 27] width 52 height 30
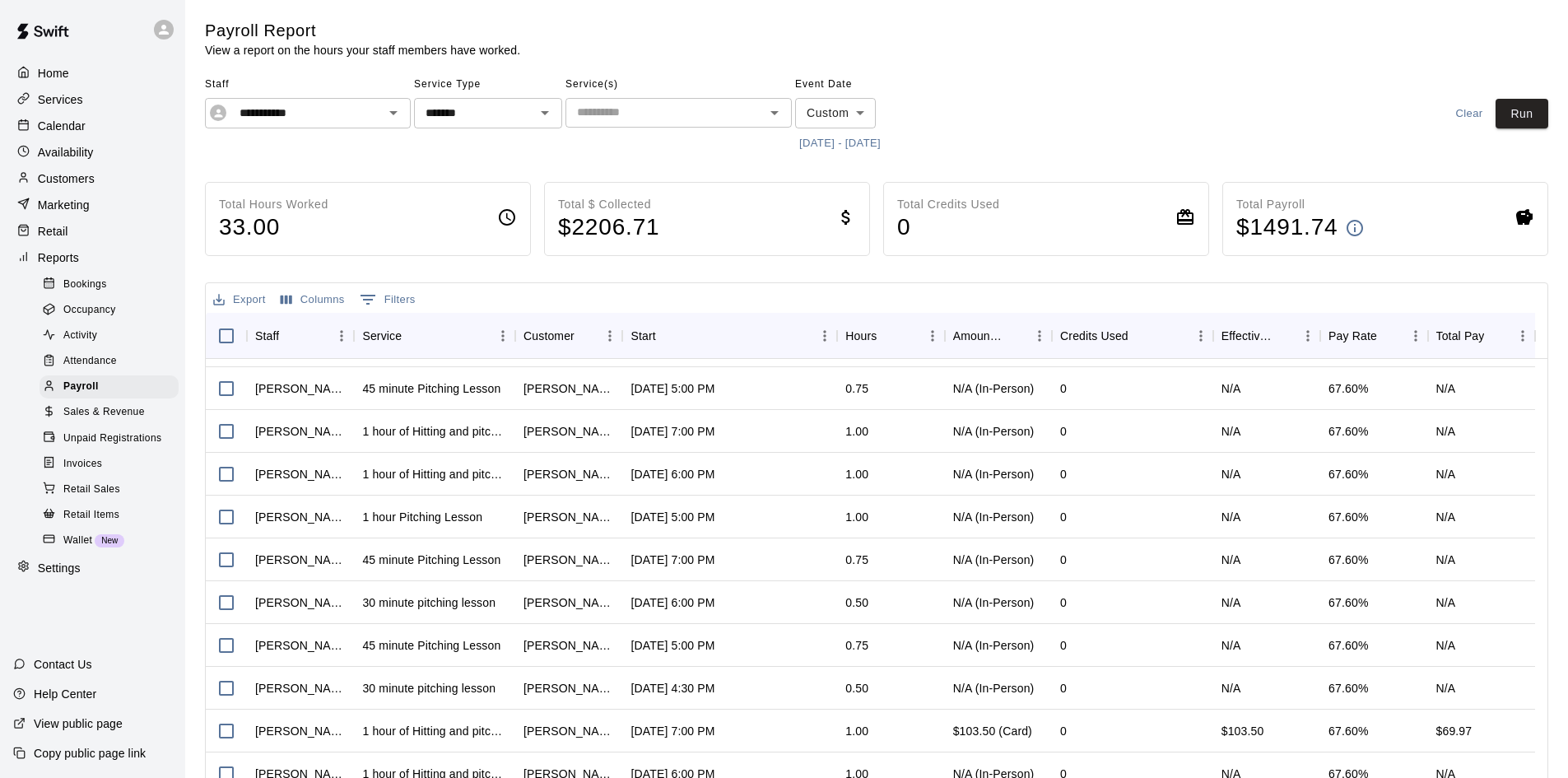
scroll to position [83, 0]
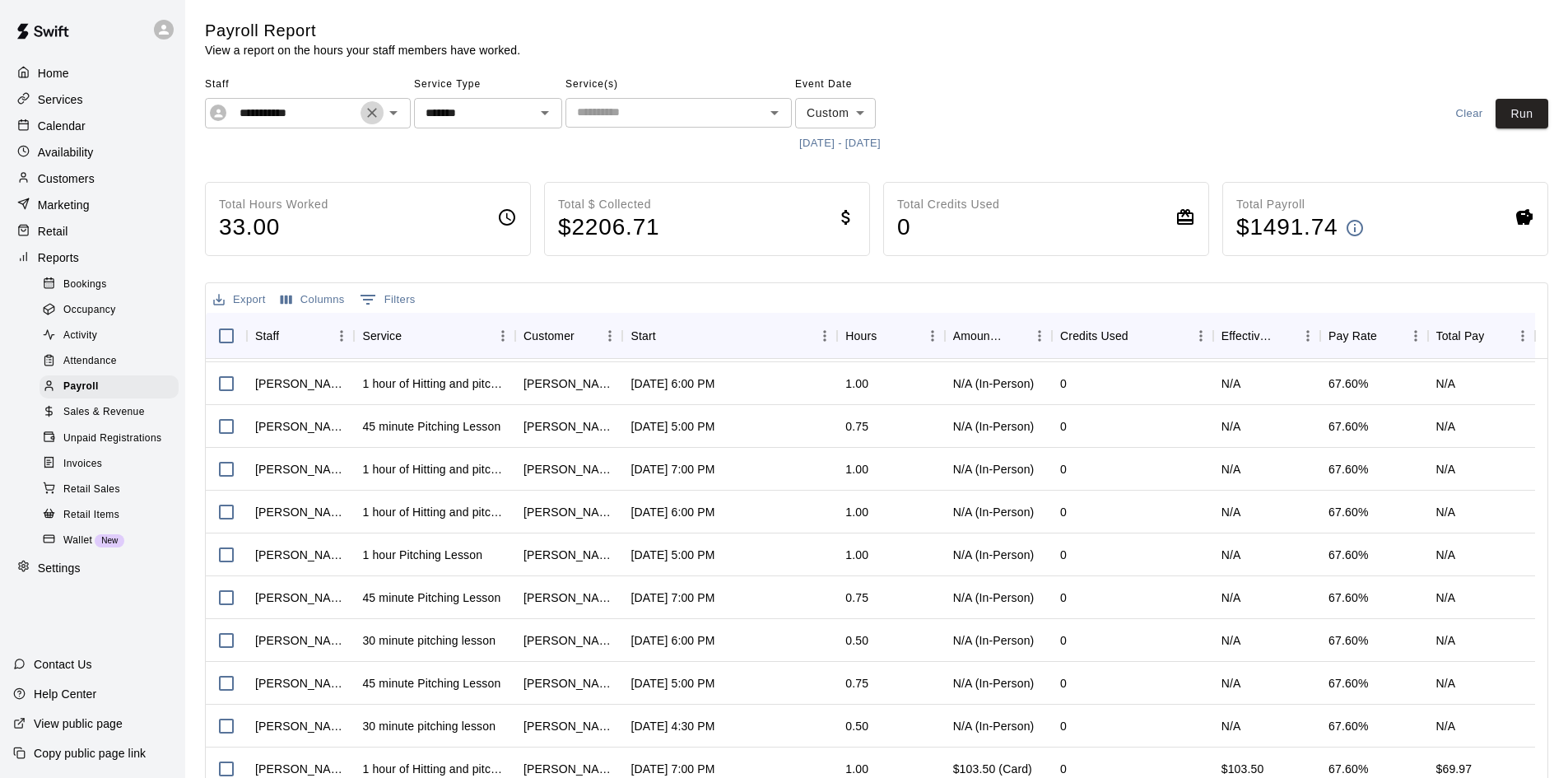
click at [368, 108] on icon "Clear" at bounding box center [372, 113] width 17 height 17
click at [1533, 109] on button "Run" at bounding box center [1521, 113] width 52 height 30
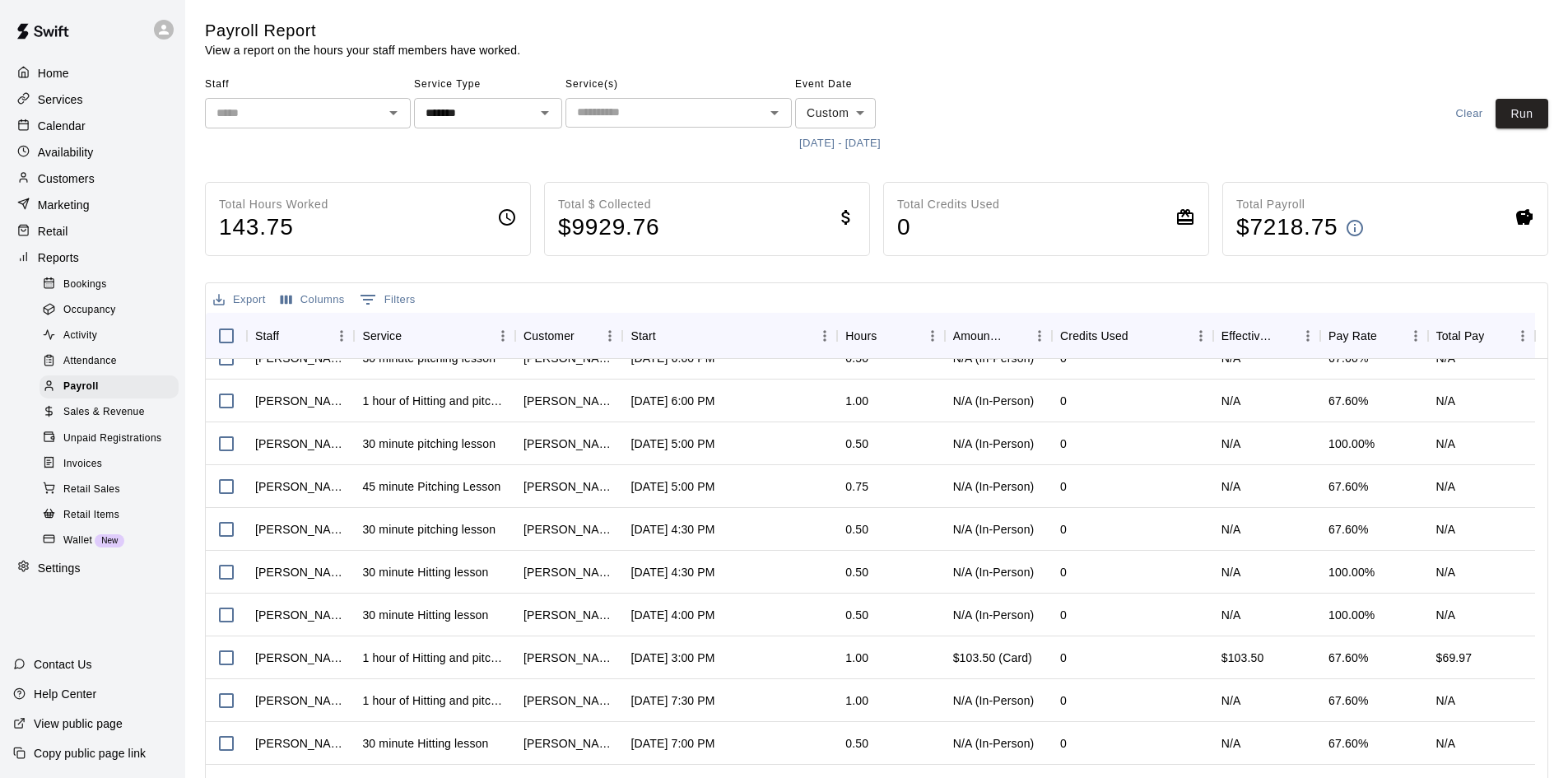
scroll to position [1318, 0]
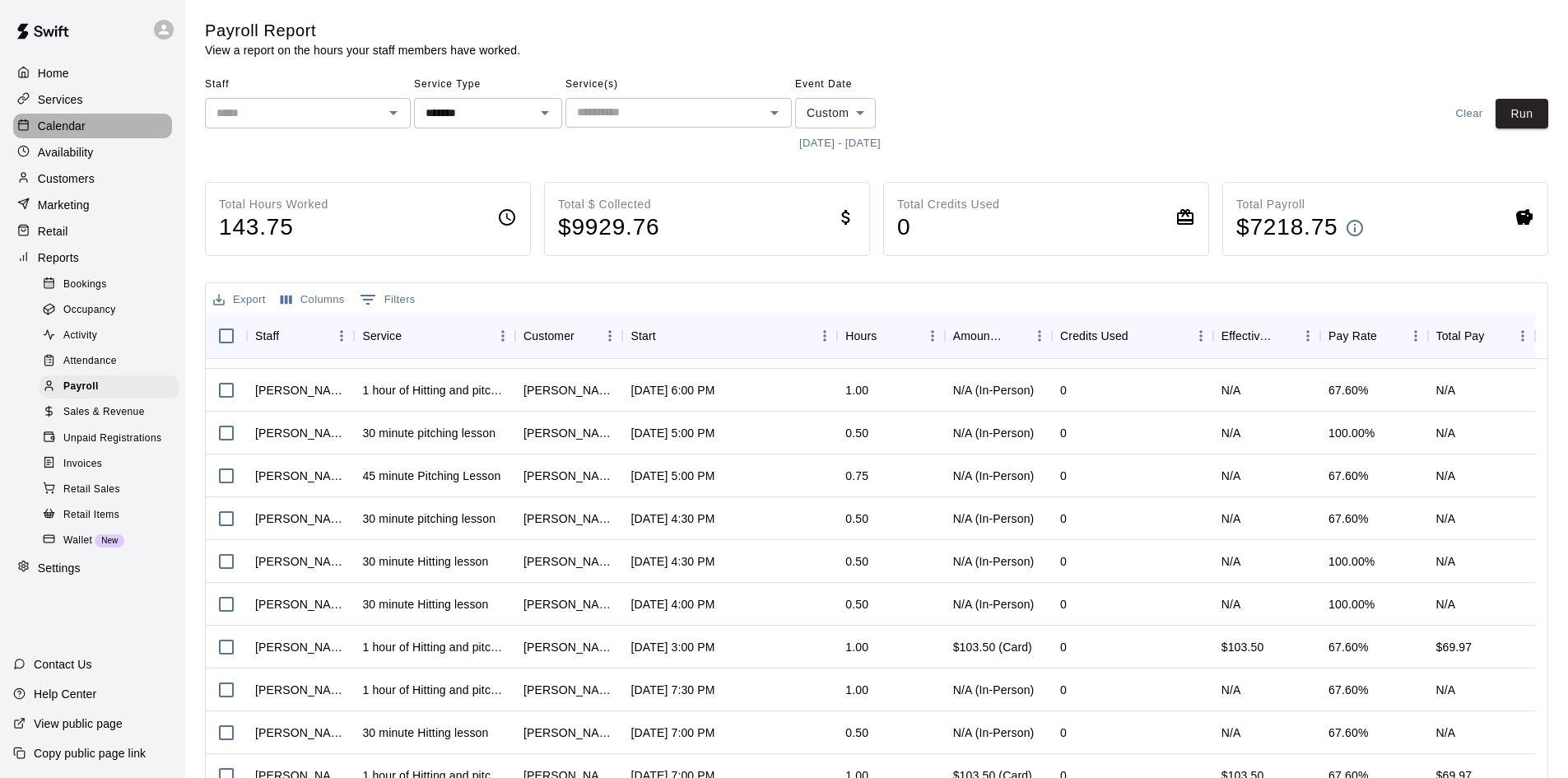
click at [91, 129] on div "Calendar" at bounding box center [92, 126] width 159 height 25
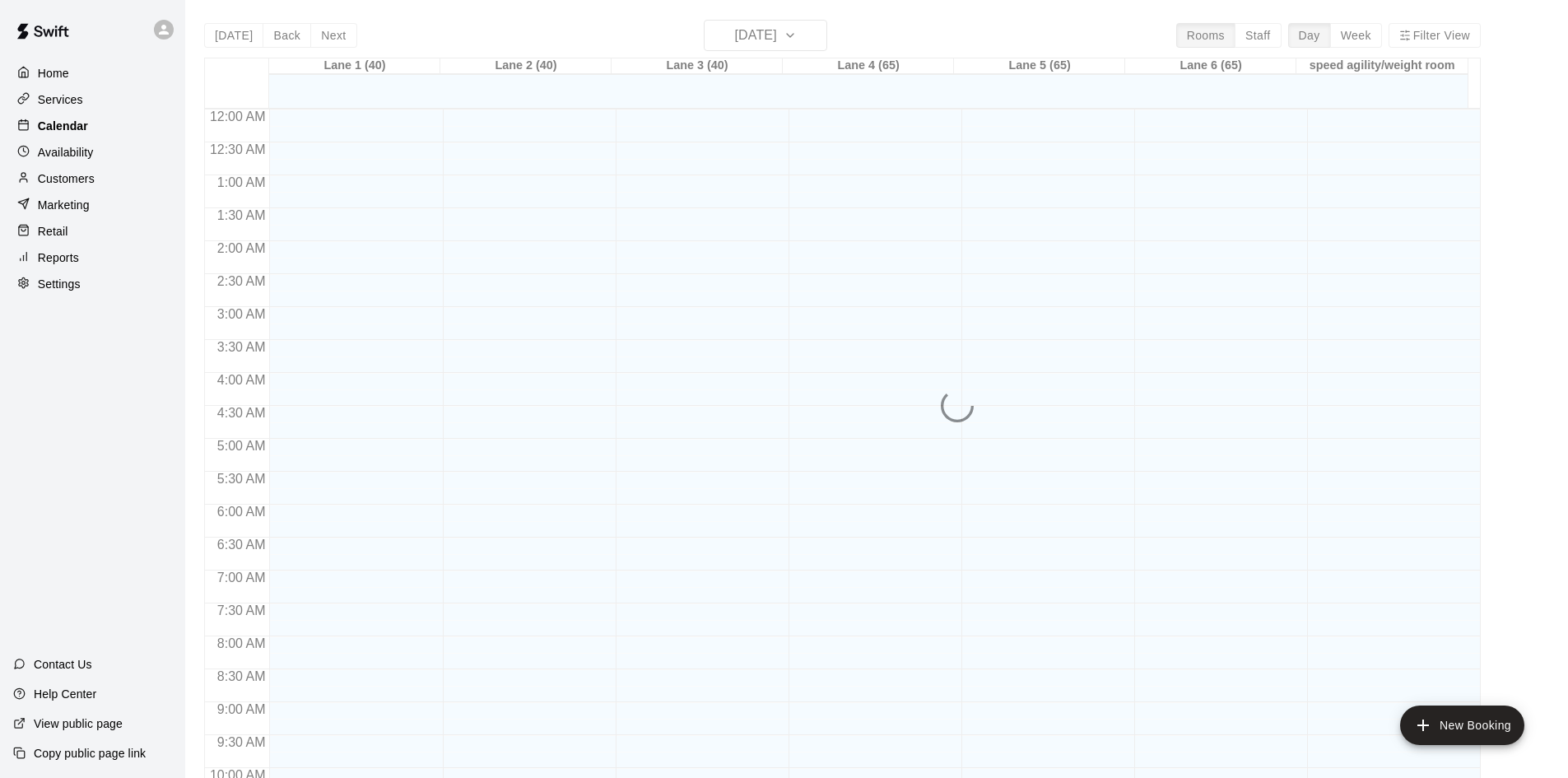
scroll to position [844, 0]
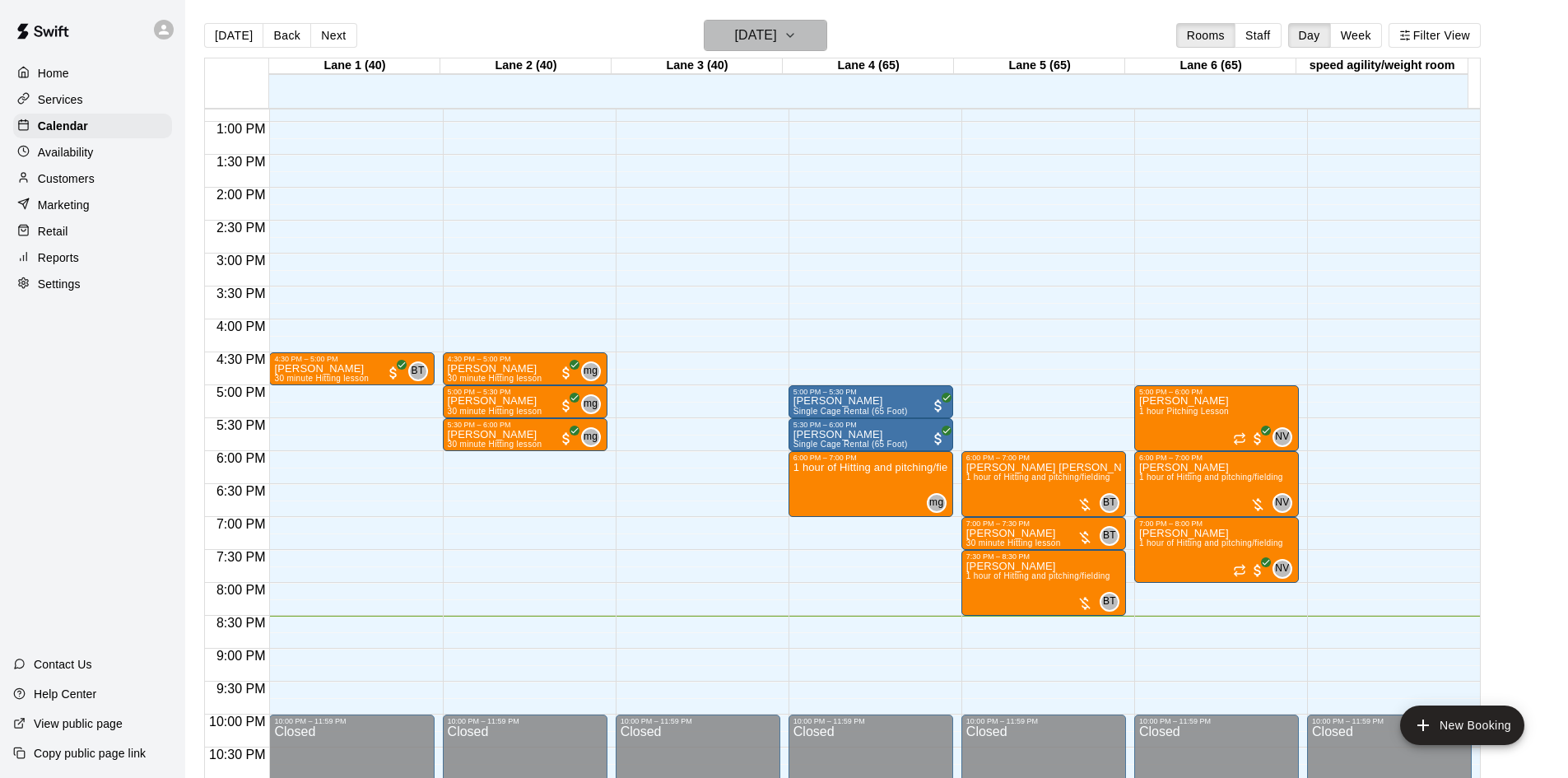
click at [797, 40] on icon "button" at bounding box center [790, 35] width 13 height 19
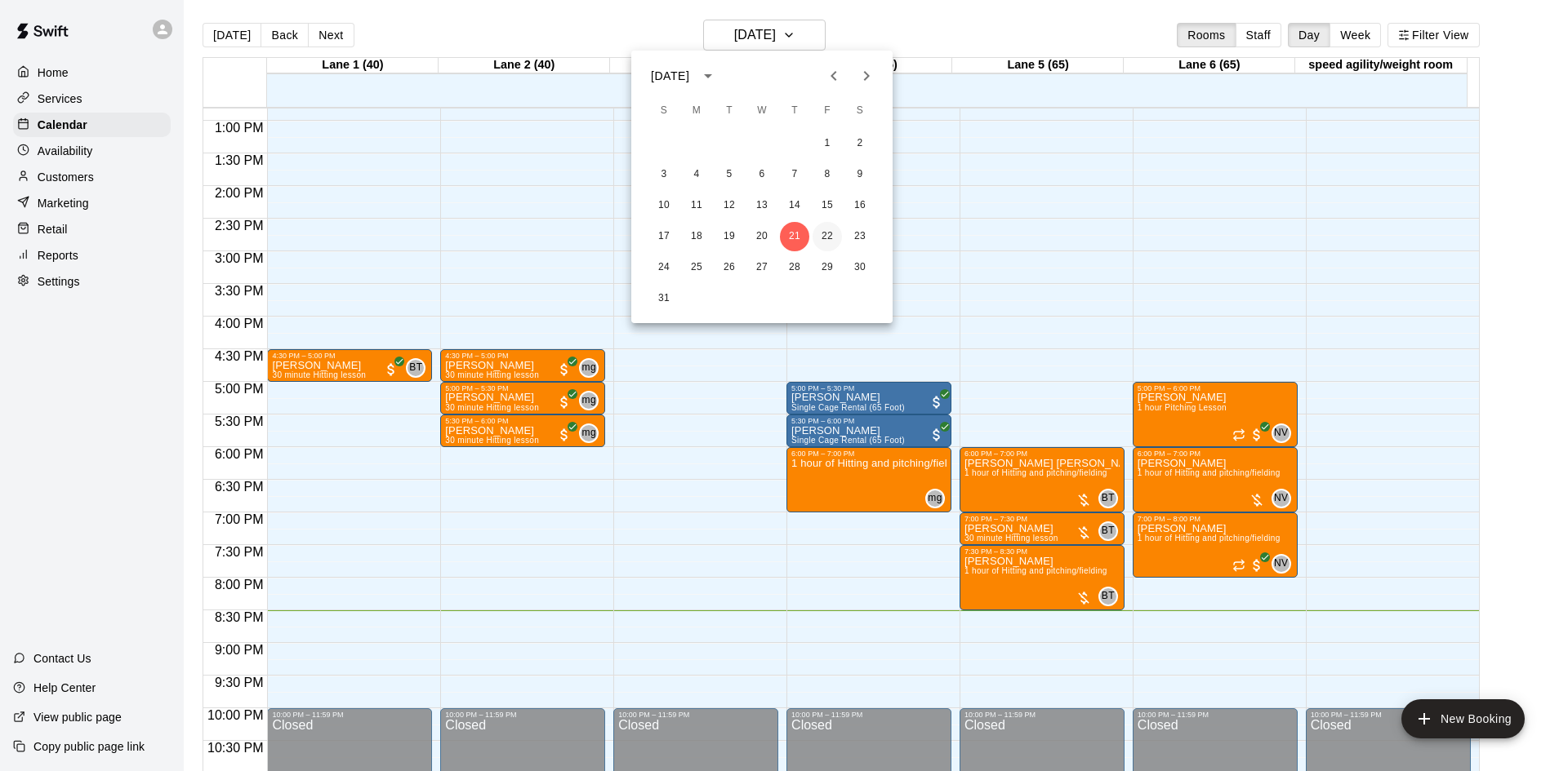
click at [830, 231] on button "22" at bounding box center [827, 237] width 29 height 29
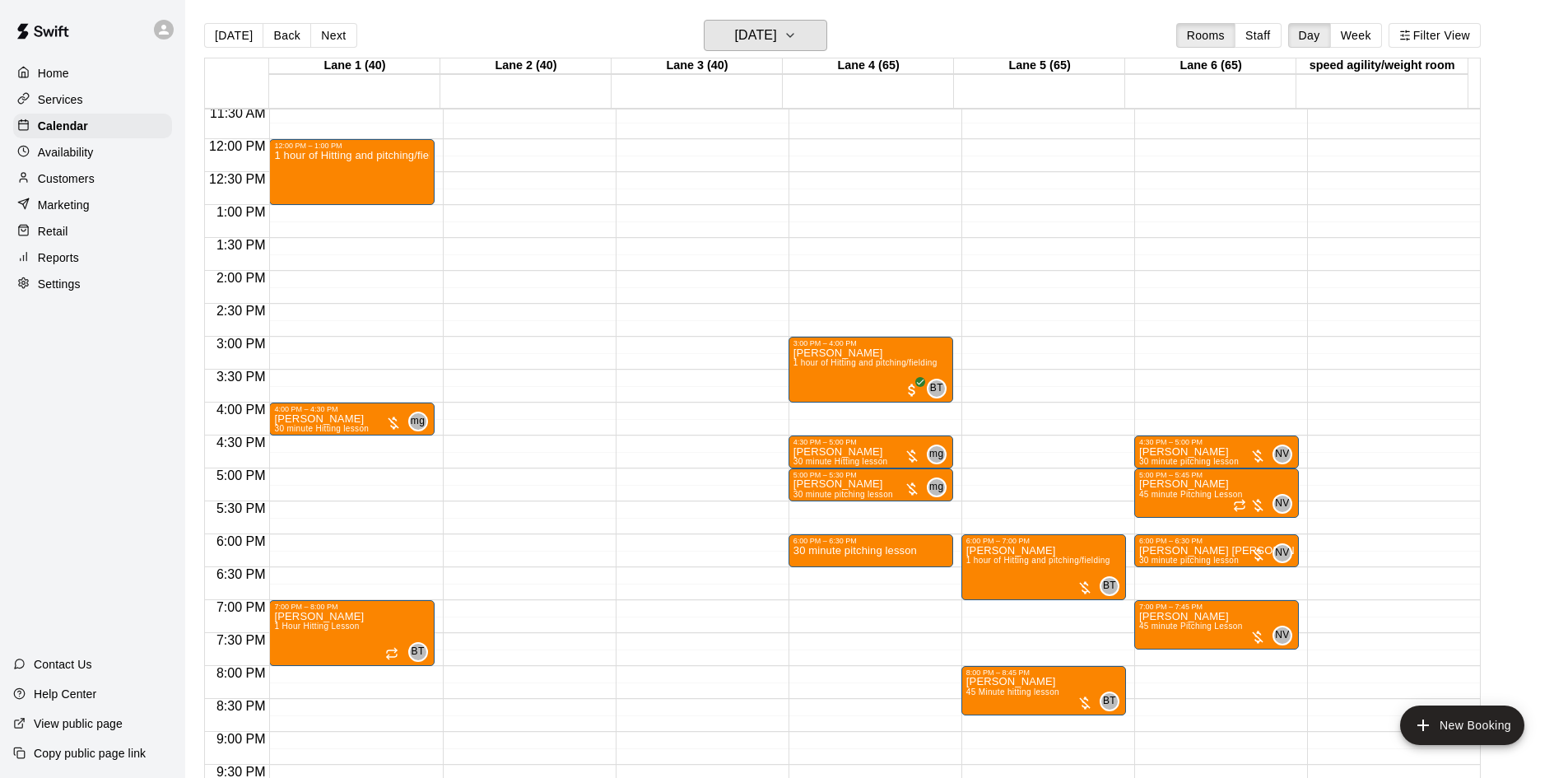
scroll to position [761, 0]
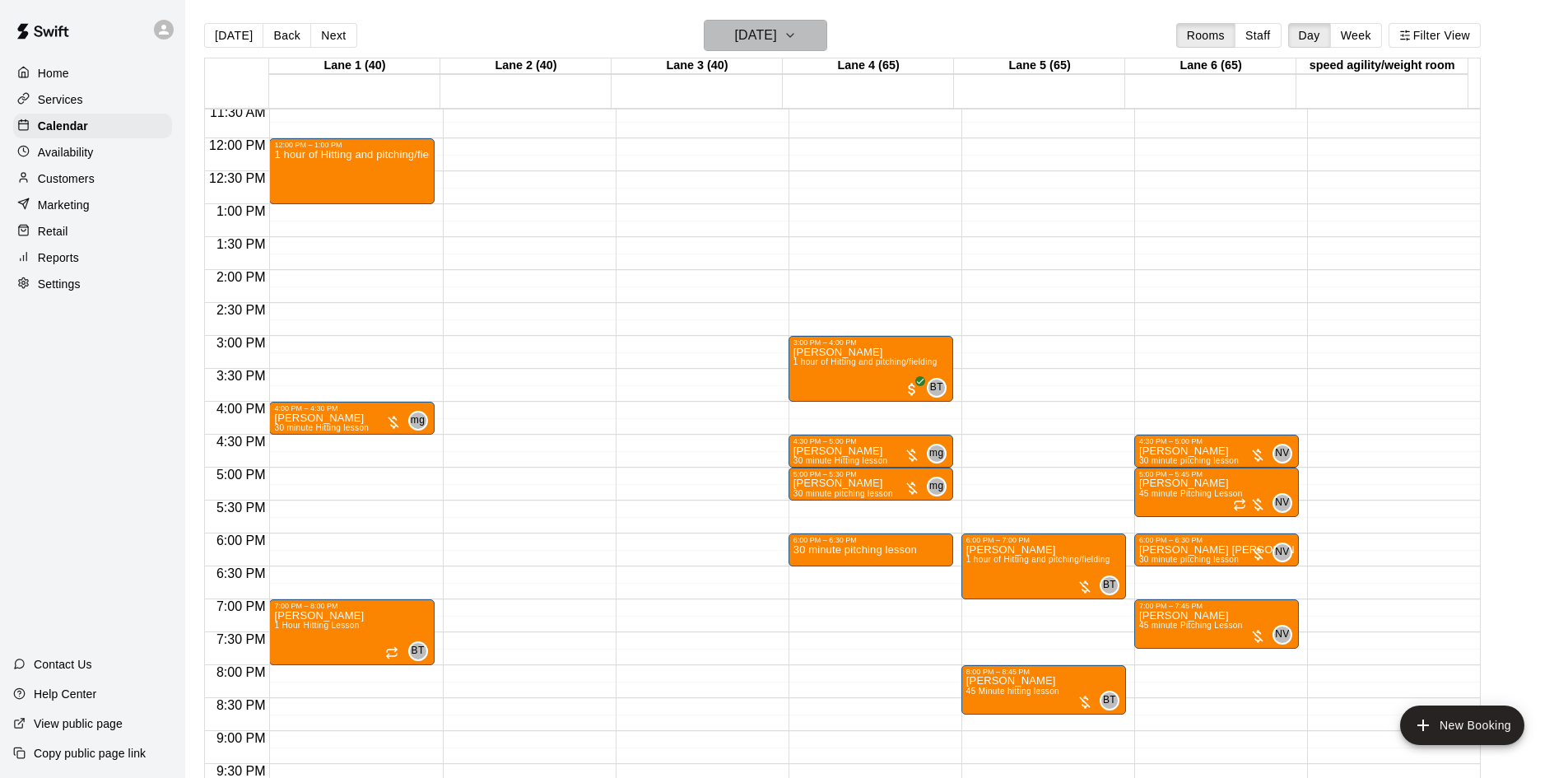
click at [756, 34] on h6 "[DATE]" at bounding box center [756, 35] width 42 height 23
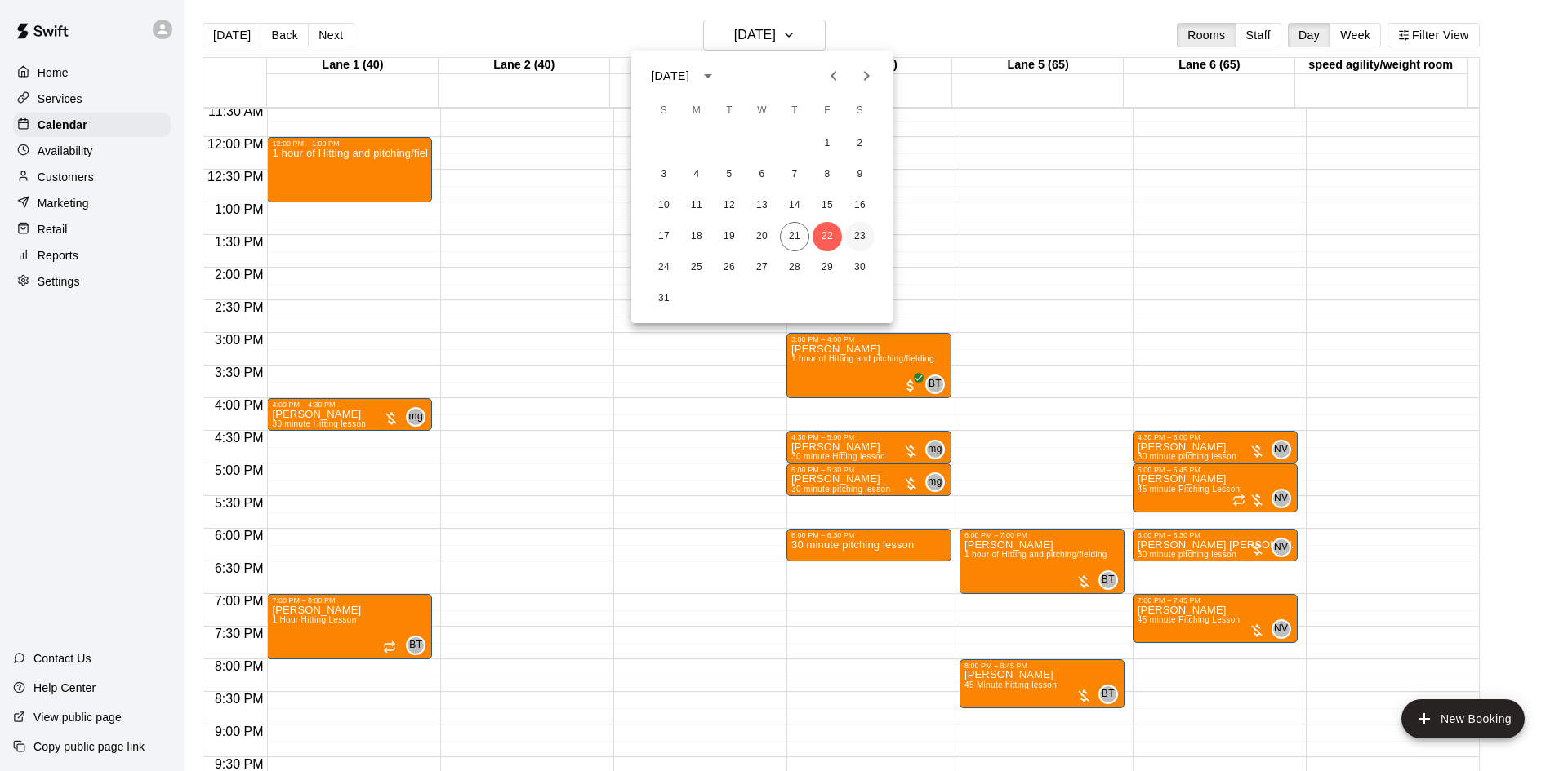
click at [853, 239] on button "23" at bounding box center [860, 237] width 29 height 29
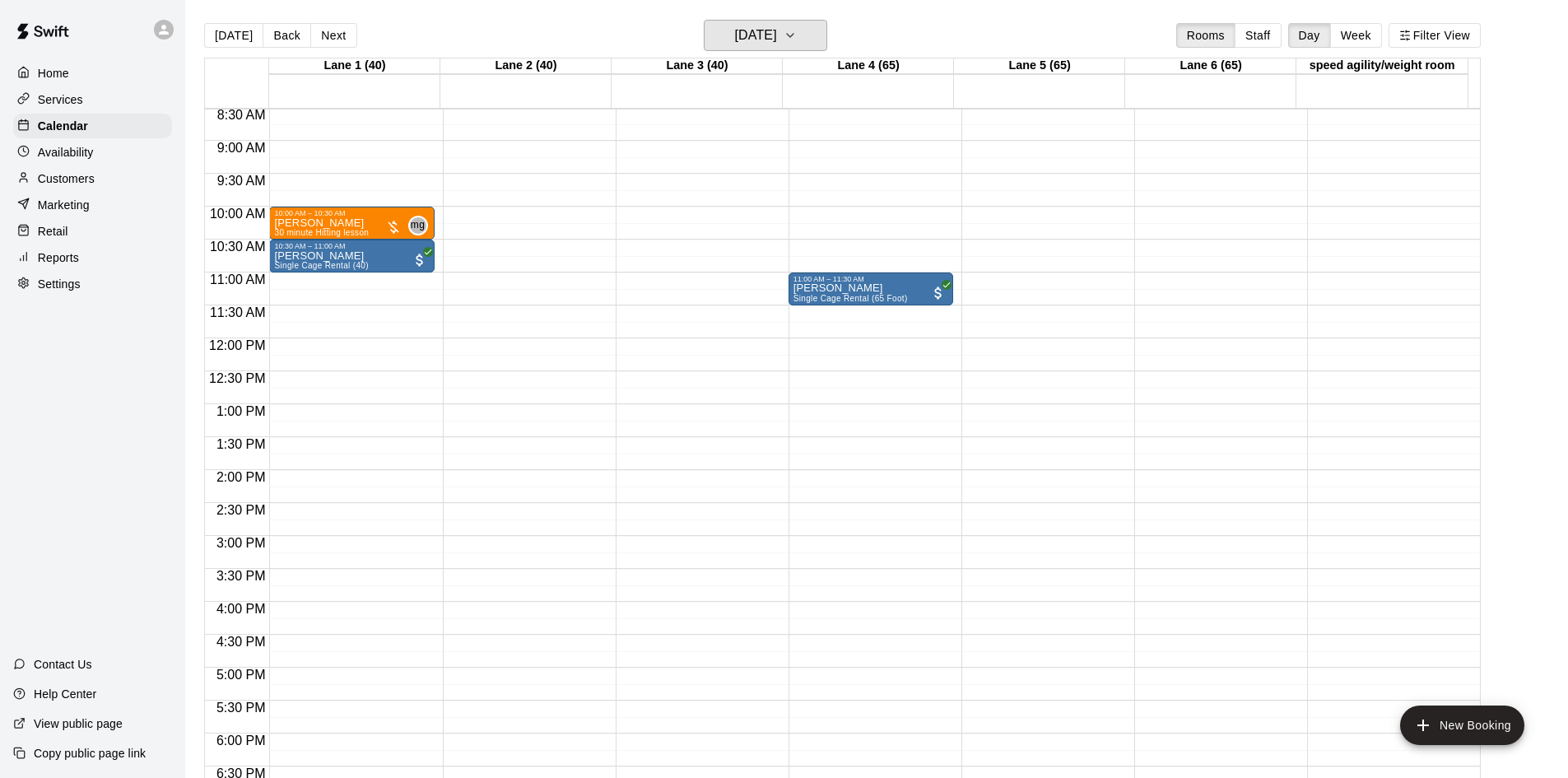
scroll to position [515, 0]
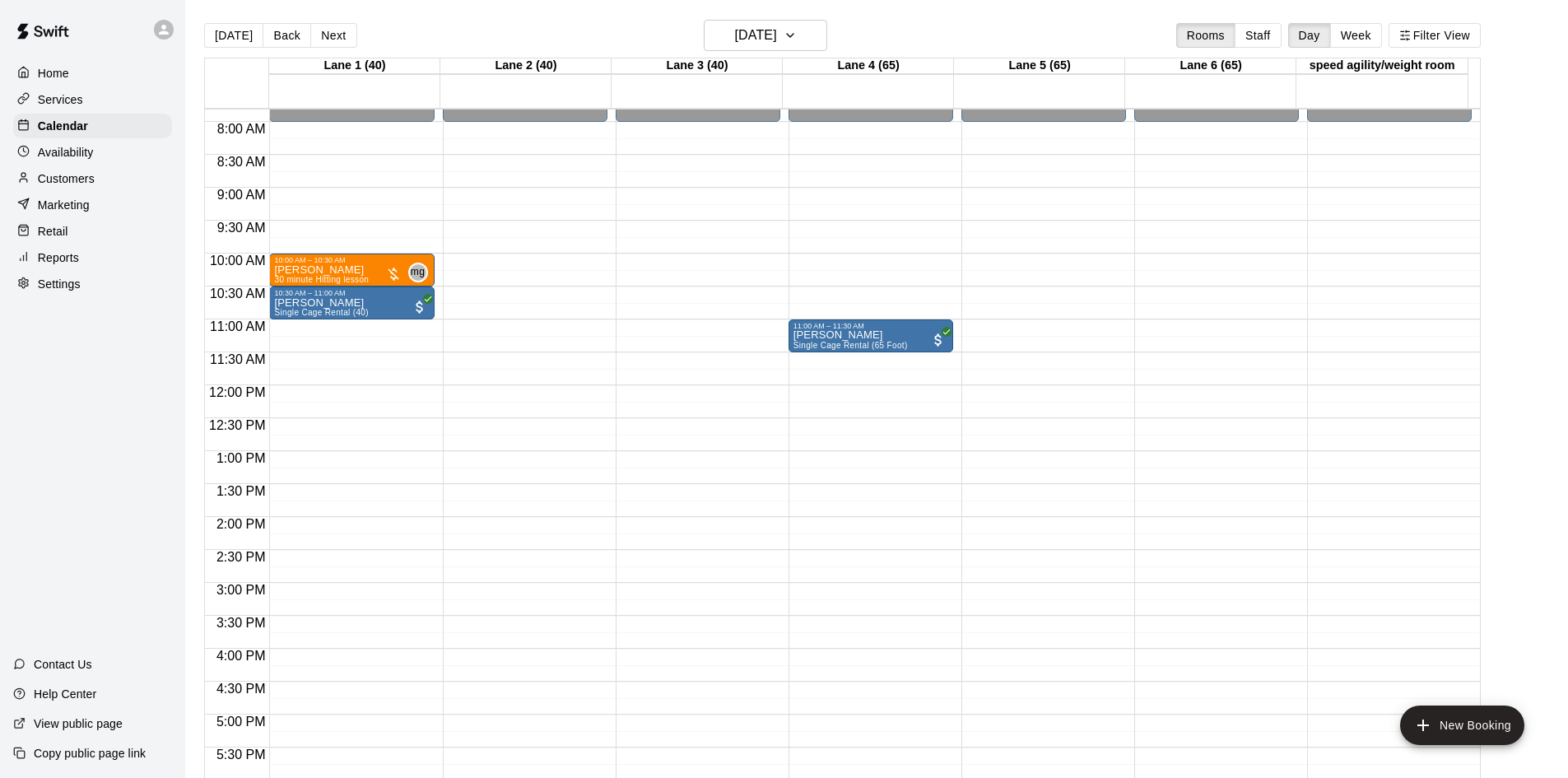
click at [94, 145] on div "Availability" at bounding box center [92, 152] width 159 height 25
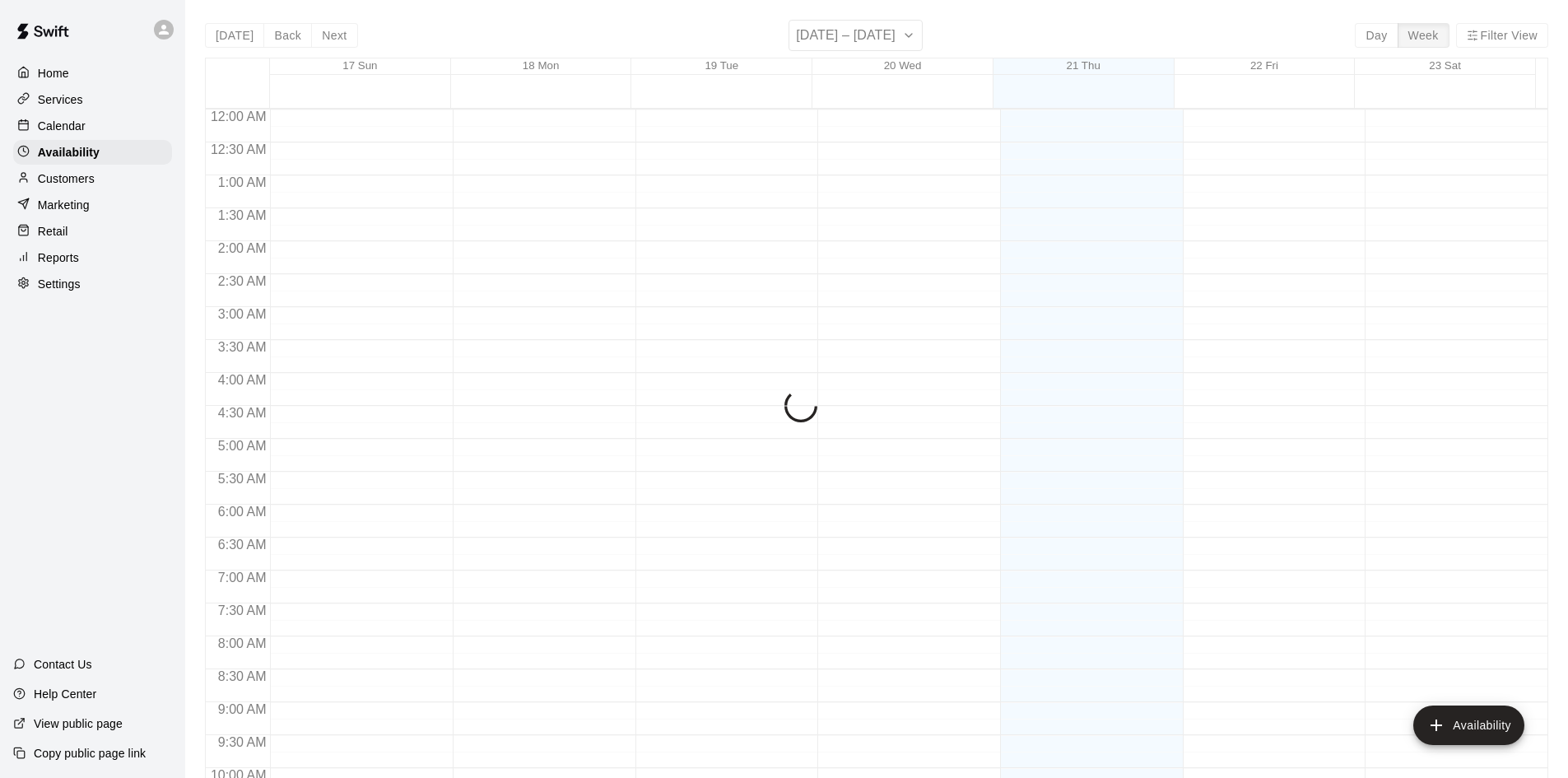
scroll to position [895, 0]
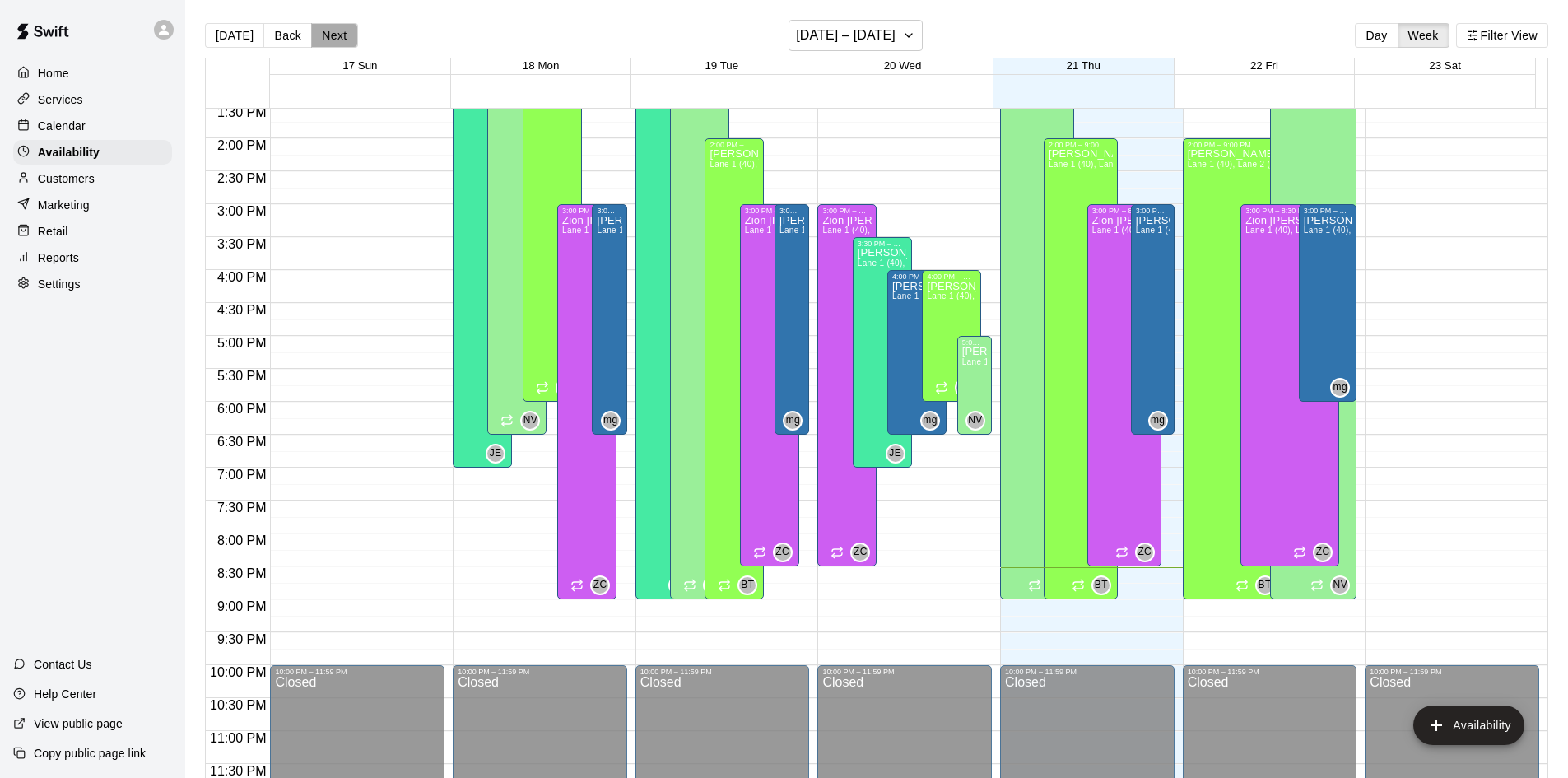
click at [334, 39] on button "Next" at bounding box center [335, 35] width 46 height 25
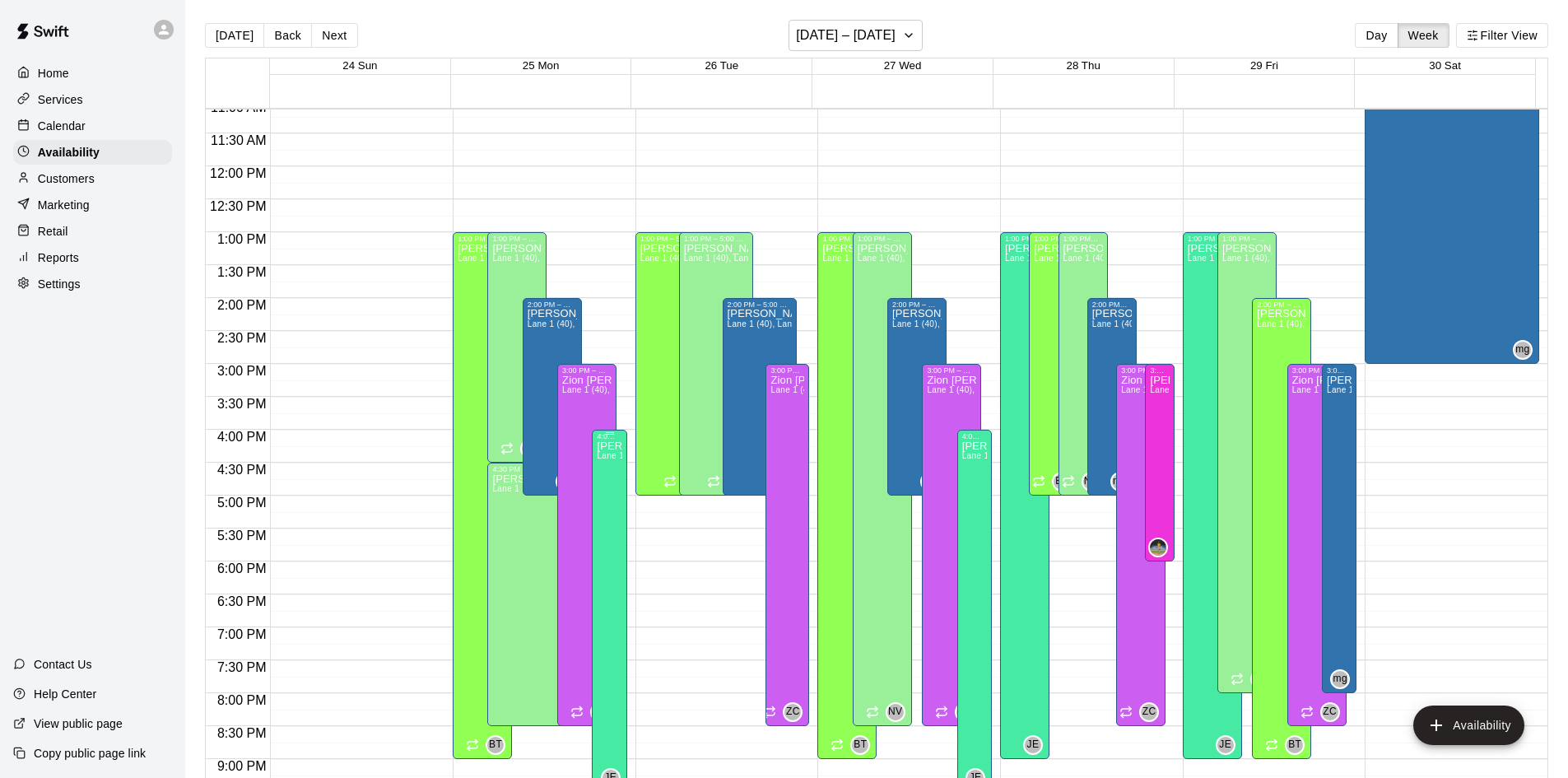
scroll to position [730, 0]
